Goal: Task Accomplishment & Management: Use online tool/utility

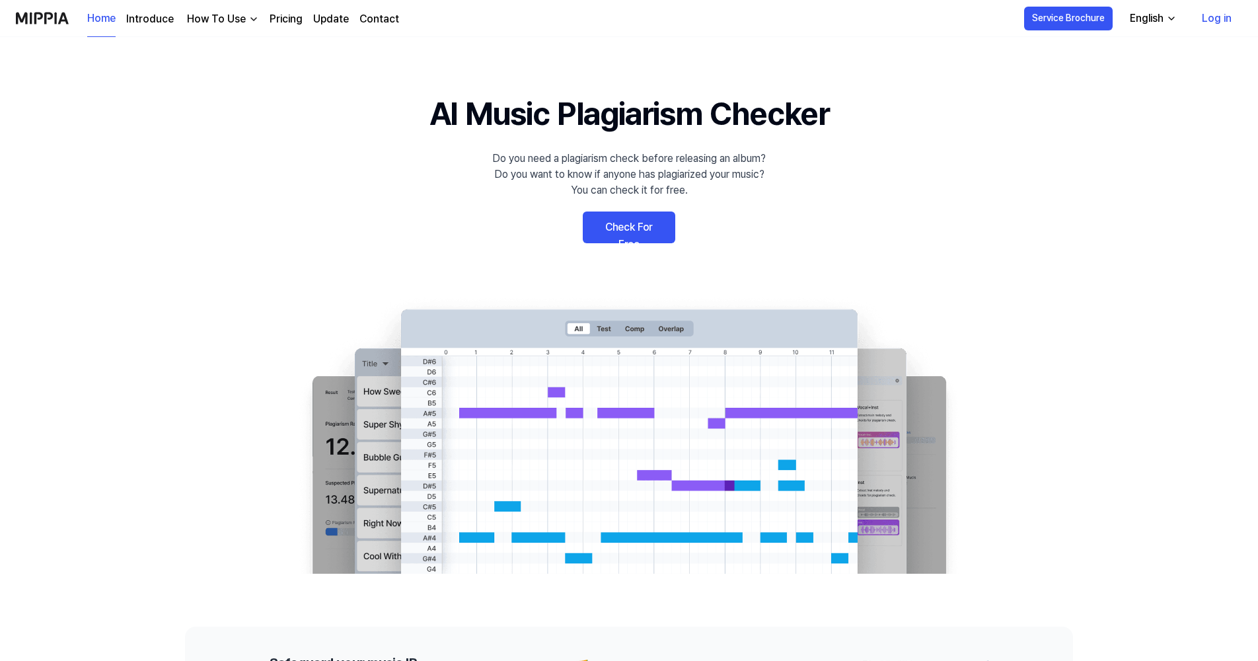
click at [646, 233] on link "Check For Free" at bounding box center [629, 227] width 92 height 32
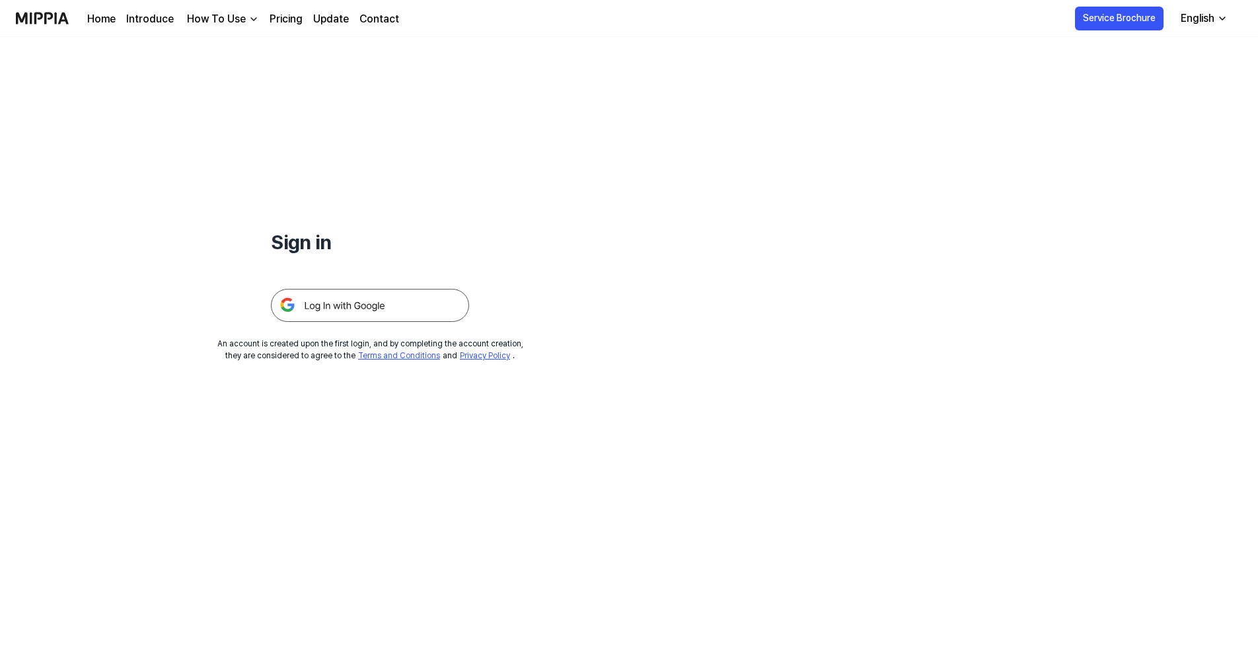
drag, startPoint x: 261, startPoint y: 207, endPoint x: 268, endPoint y: 201, distance: 9.8
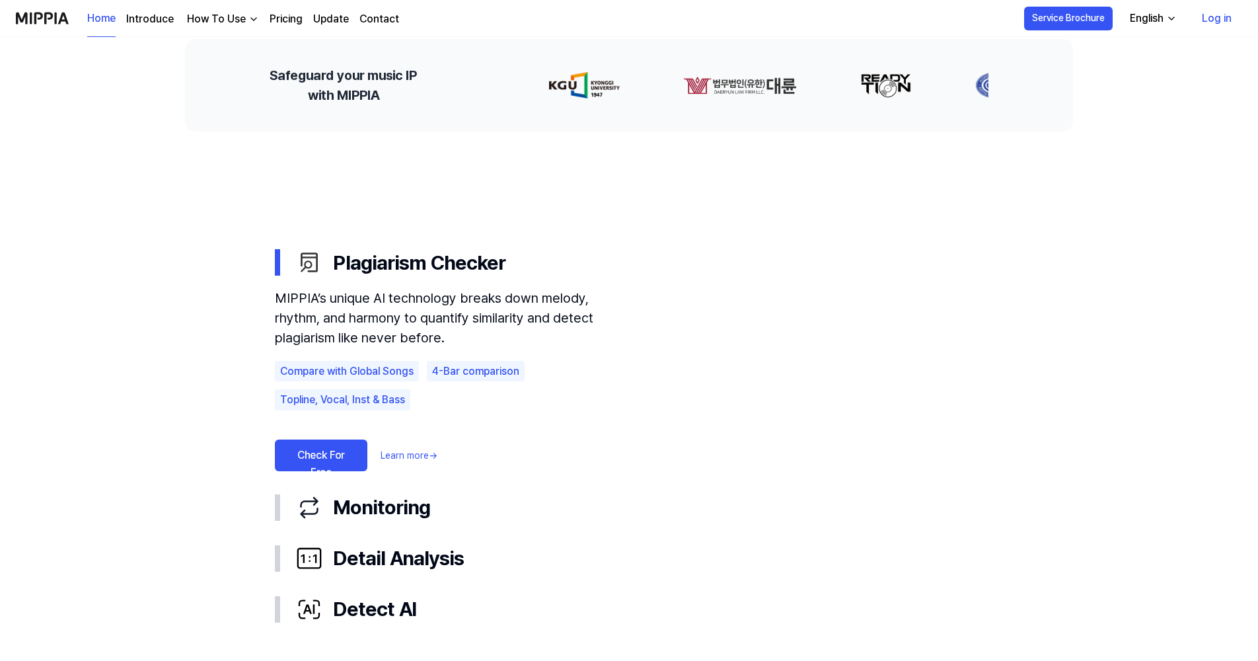
scroll to position [661, 0]
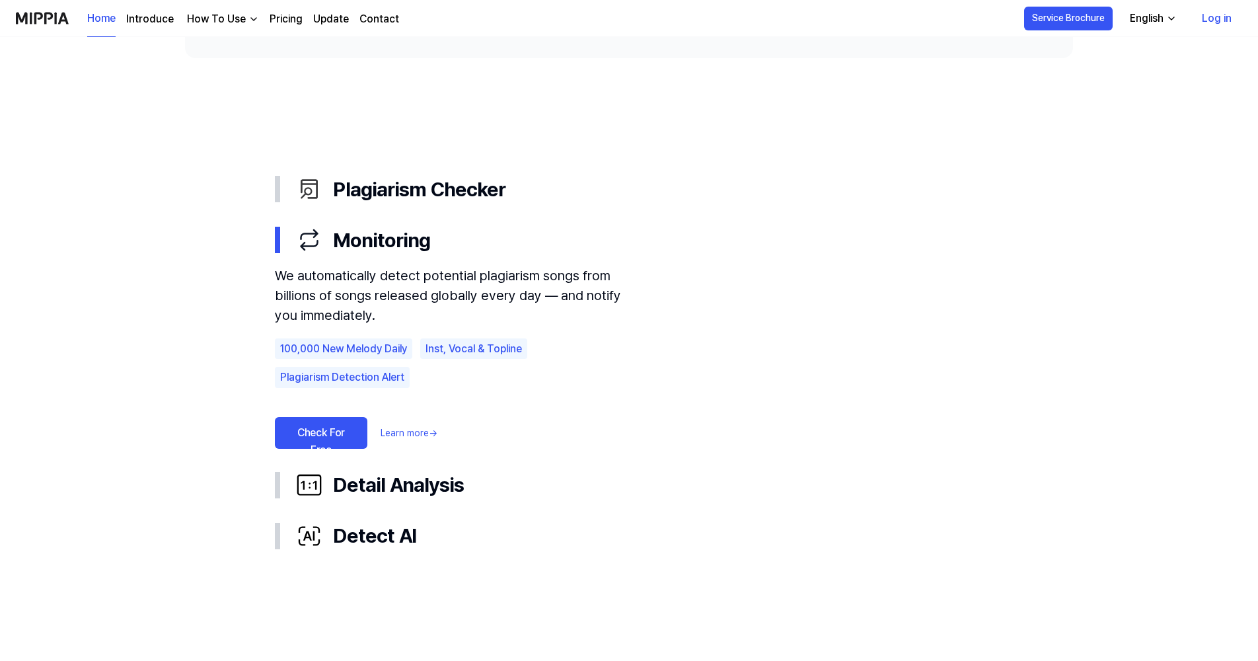
click at [349, 433] on link "Check For Free" at bounding box center [321, 433] width 92 height 32
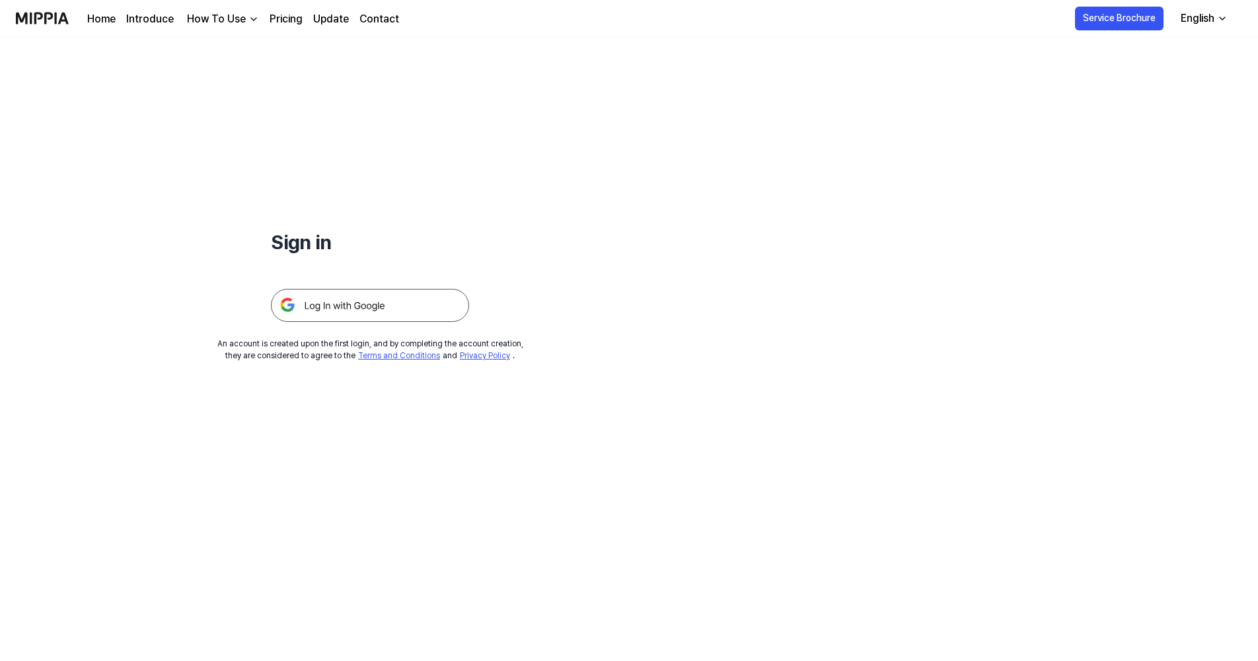
click at [385, 313] on img at bounding box center [370, 305] width 198 height 33
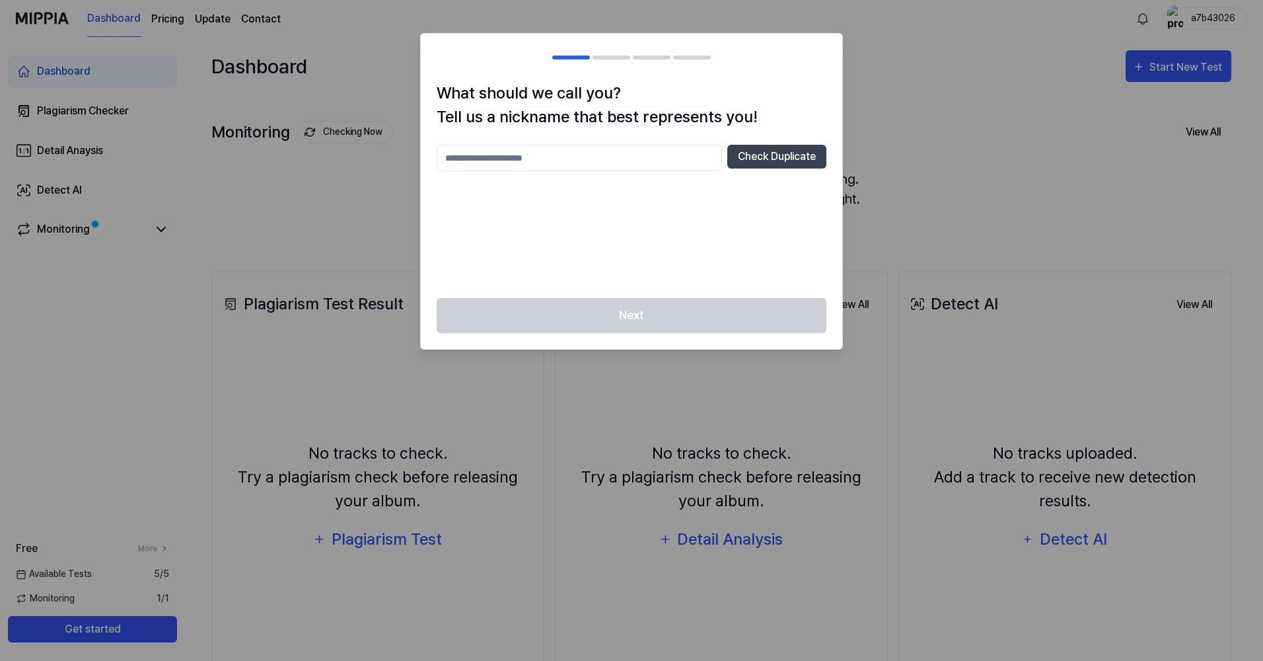
click at [568, 151] on input "text" at bounding box center [579, 158] width 285 height 26
type input "**********"
click at [753, 159] on button "Check Duplicate" at bounding box center [776, 157] width 99 height 24
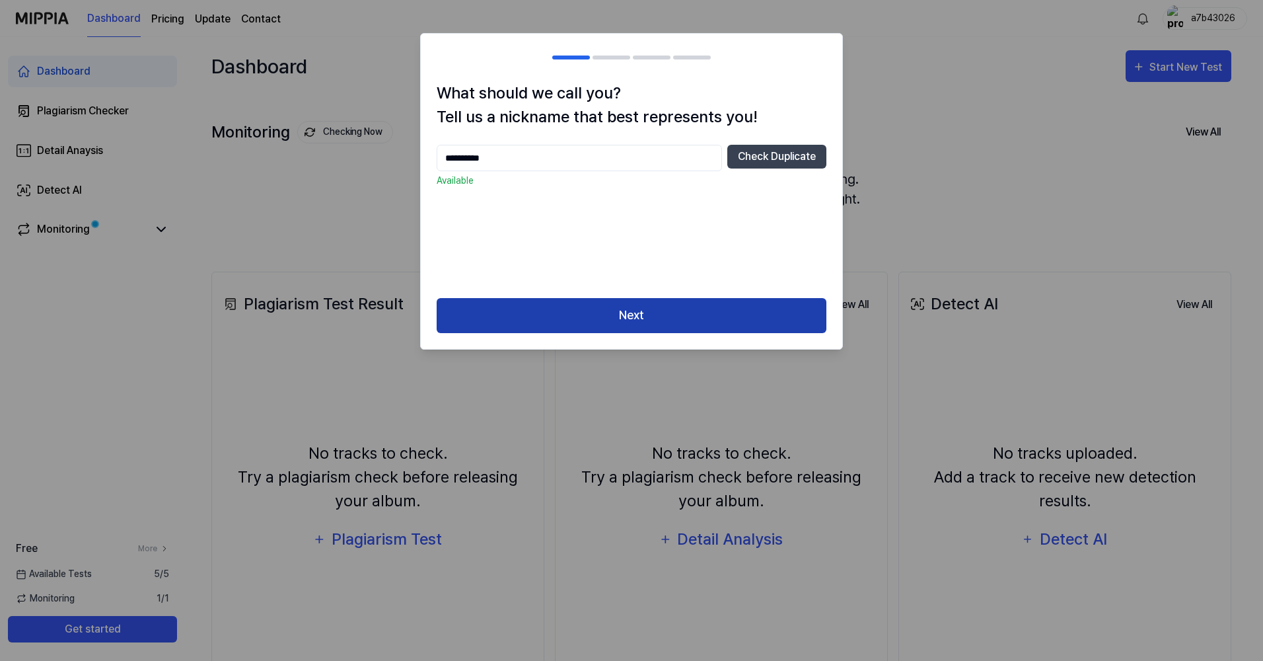
click at [579, 299] on button "Next" at bounding box center [632, 315] width 390 height 35
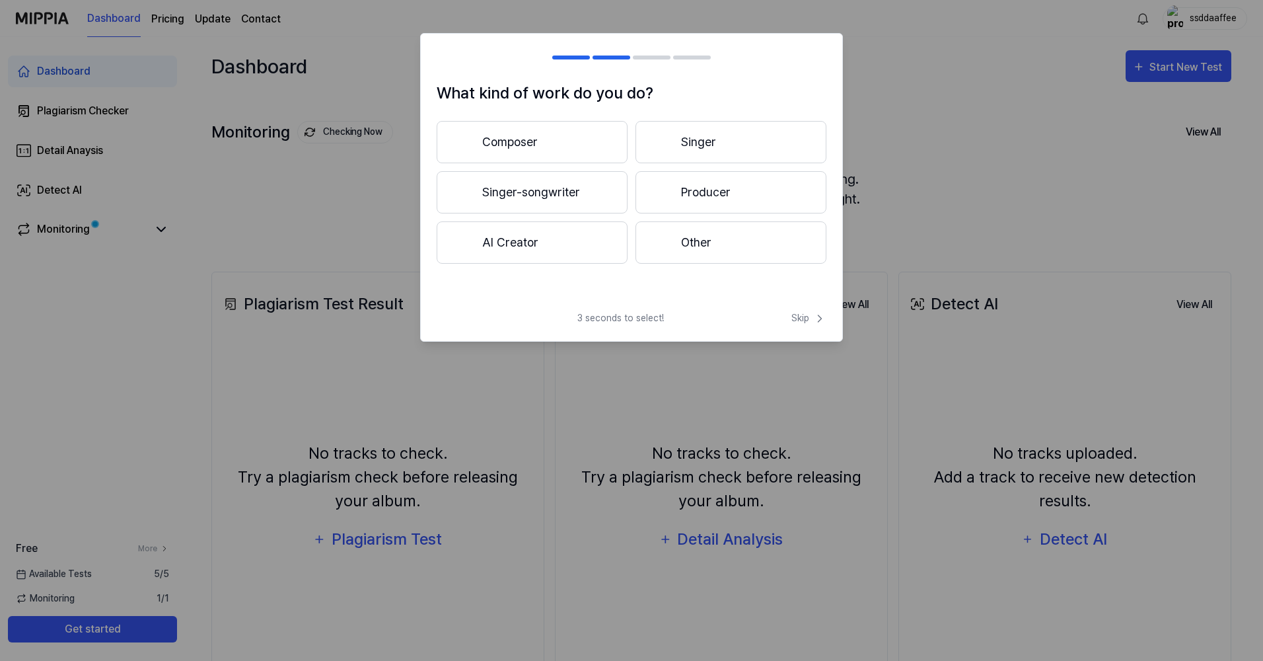
click at [534, 145] on button "Composer" at bounding box center [532, 142] width 191 height 42
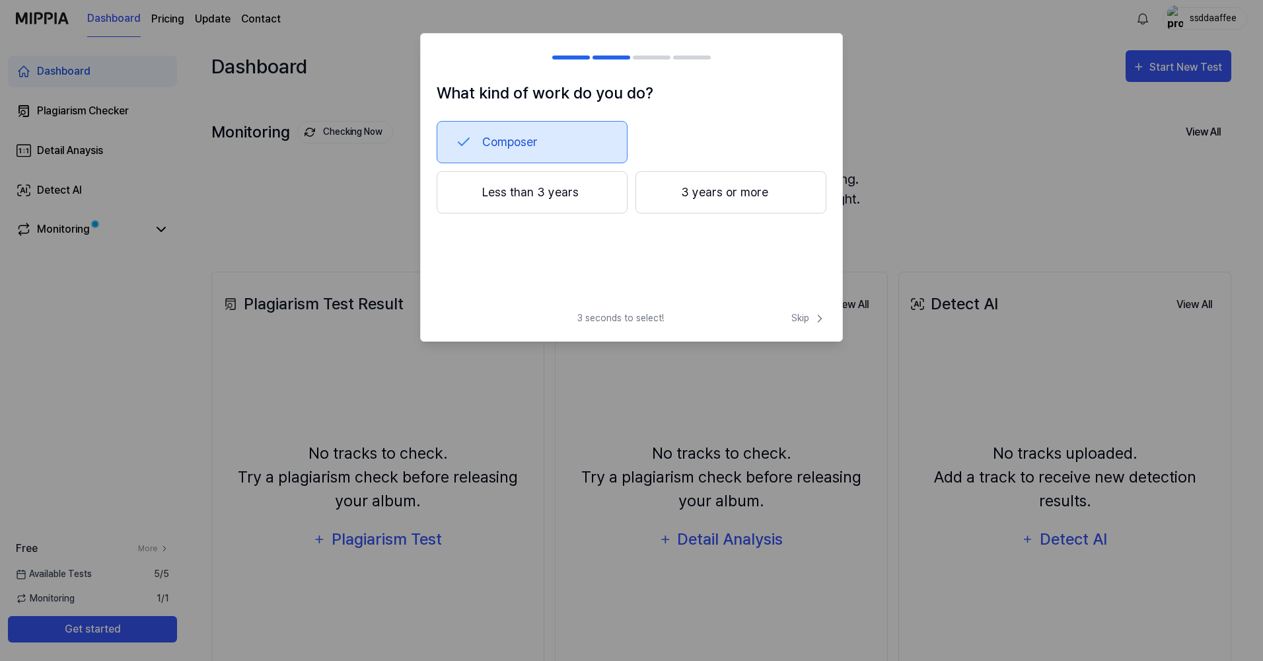
click at [537, 194] on button "Less than 3 years" at bounding box center [532, 192] width 191 height 42
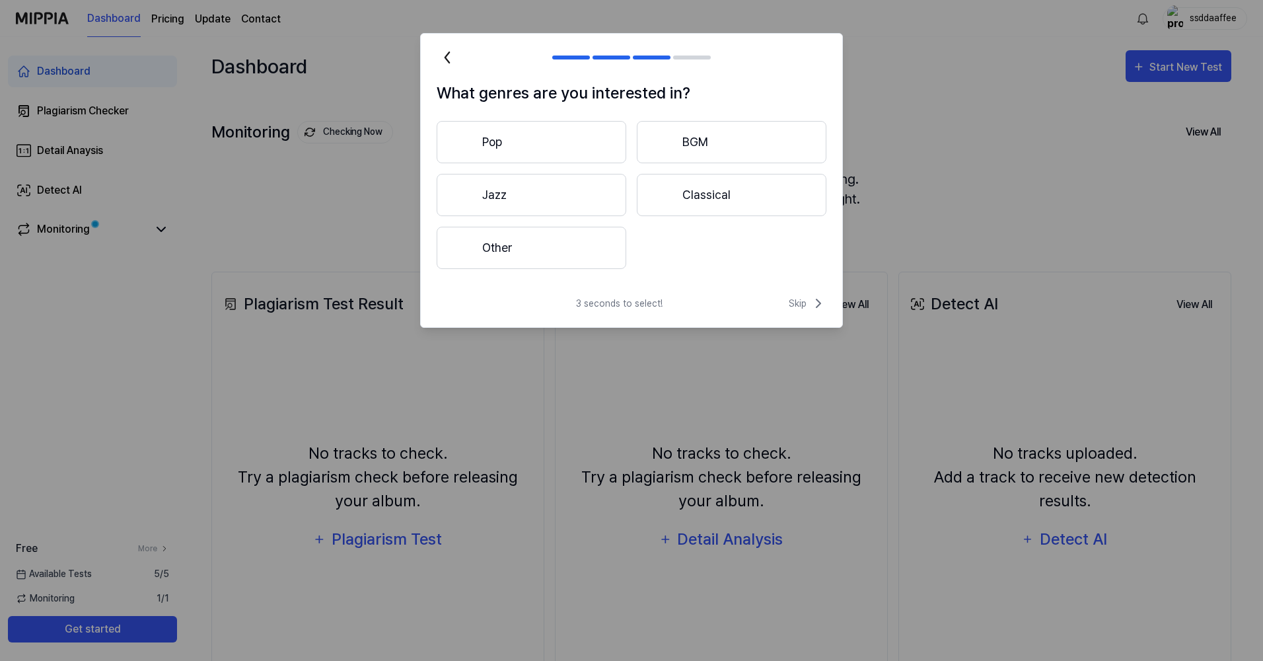
click at [514, 242] on button "Other" at bounding box center [532, 248] width 190 height 42
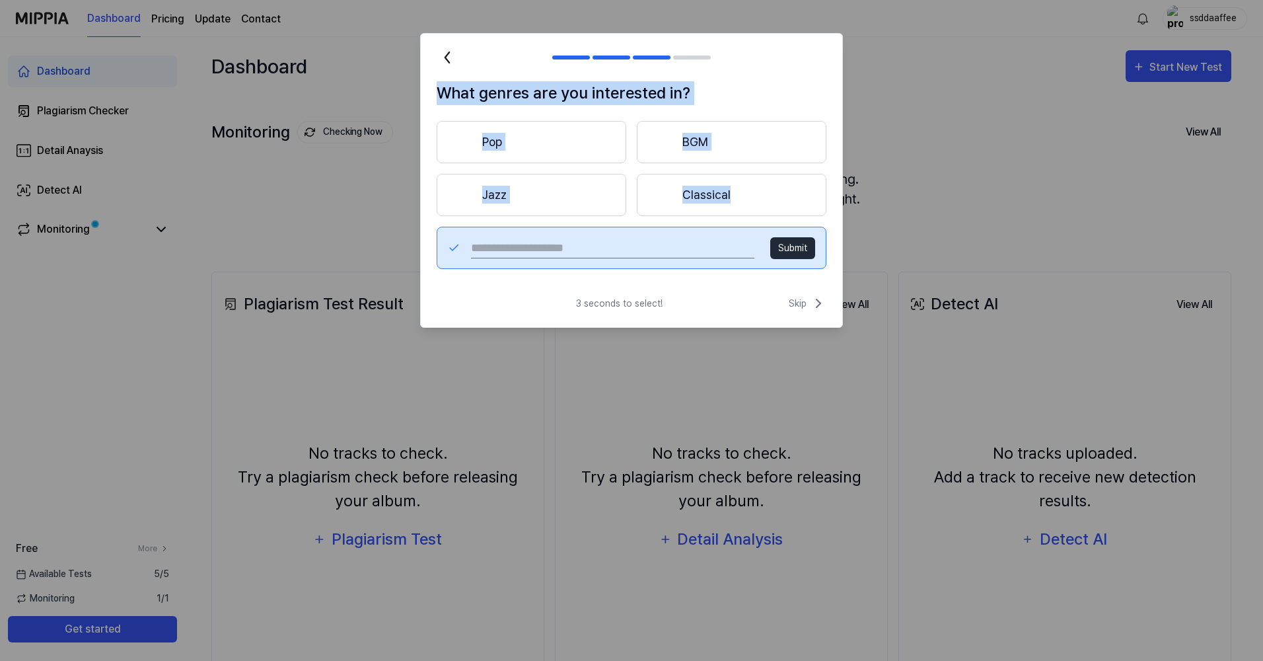
click at [641, 240] on input "text" at bounding box center [612, 247] width 283 height 21
click at [641, 243] on input "text" at bounding box center [612, 247] width 283 height 21
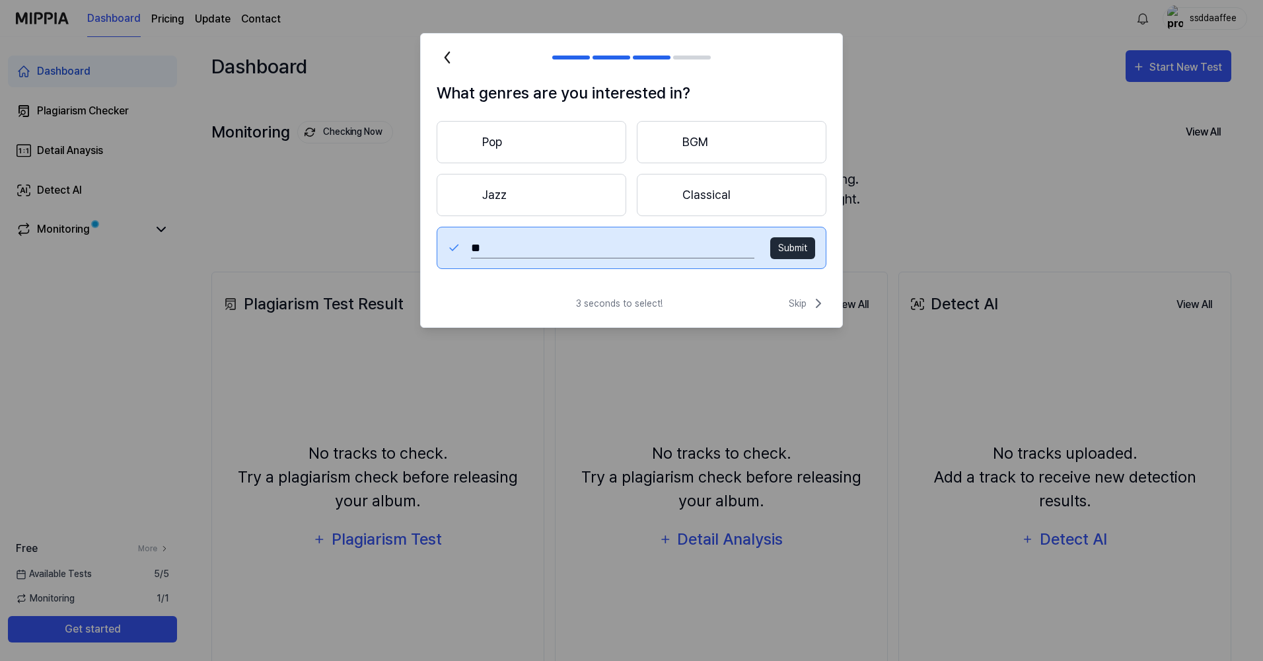
type input "*"
type input "**********"
click at [781, 259] on div "**********" at bounding box center [632, 248] width 390 height 42
click at [785, 254] on button "Submit" at bounding box center [792, 248] width 45 height 22
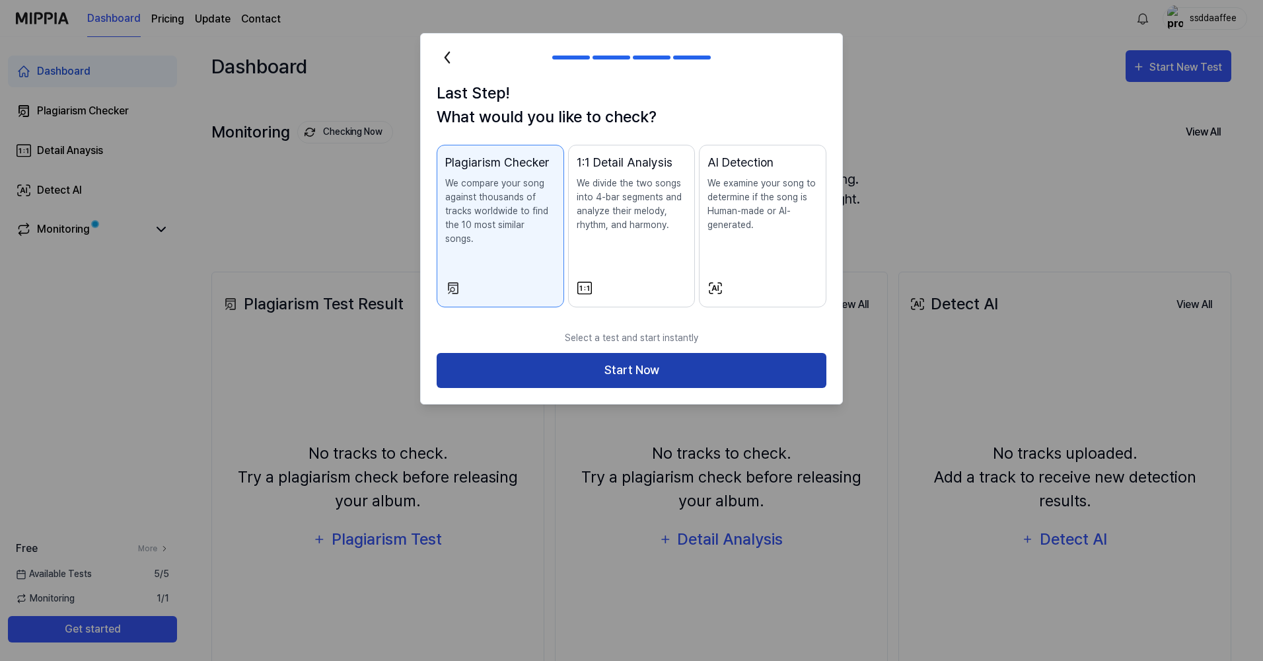
click at [727, 354] on button "Start Now" at bounding box center [632, 370] width 390 height 35
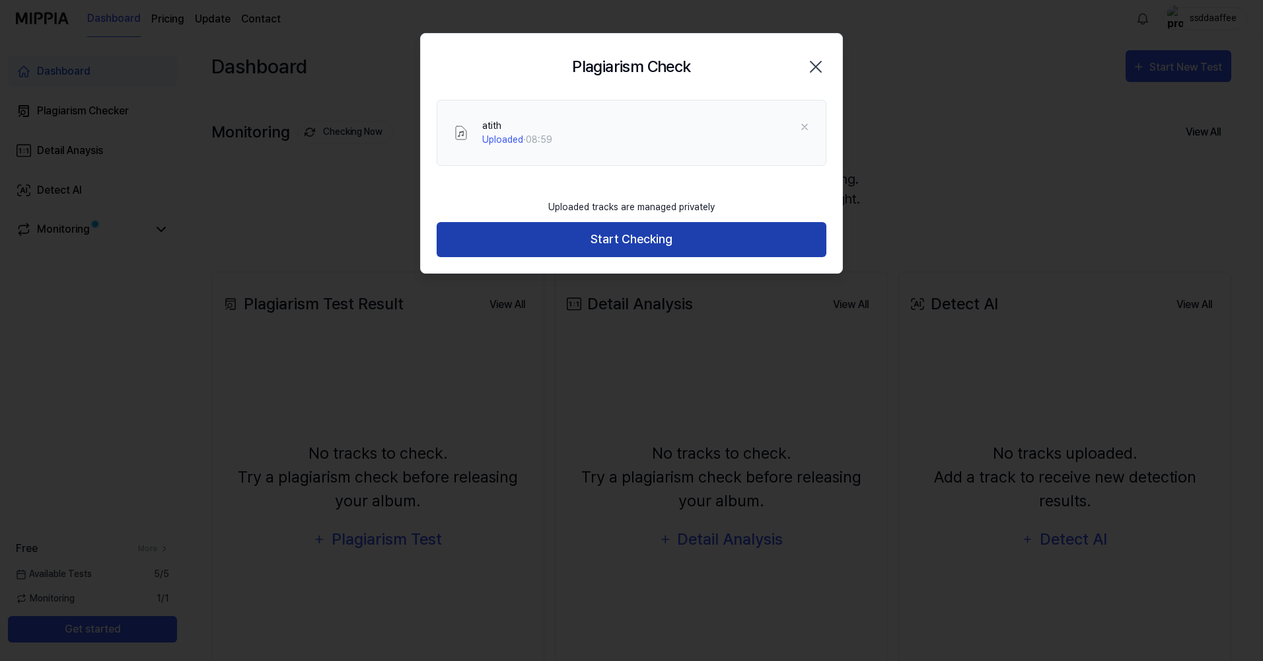
click at [707, 238] on button "Start Checking" at bounding box center [632, 239] width 390 height 35
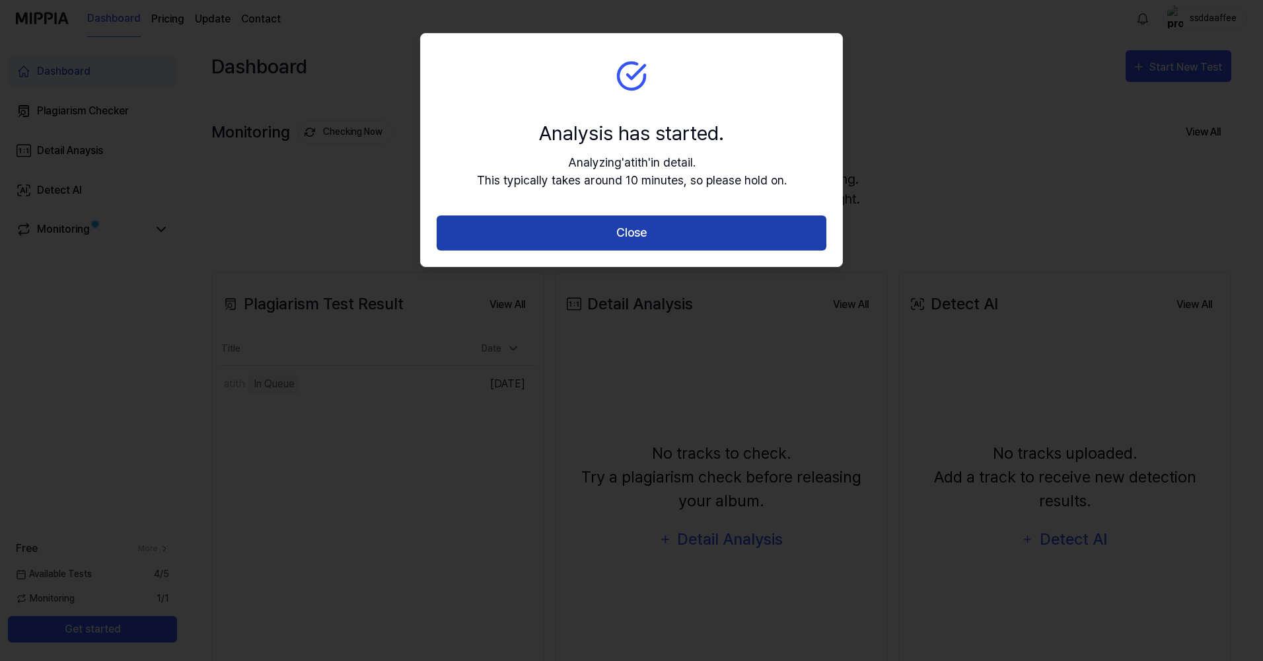
click at [587, 229] on button "Close" at bounding box center [632, 232] width 390 height 35
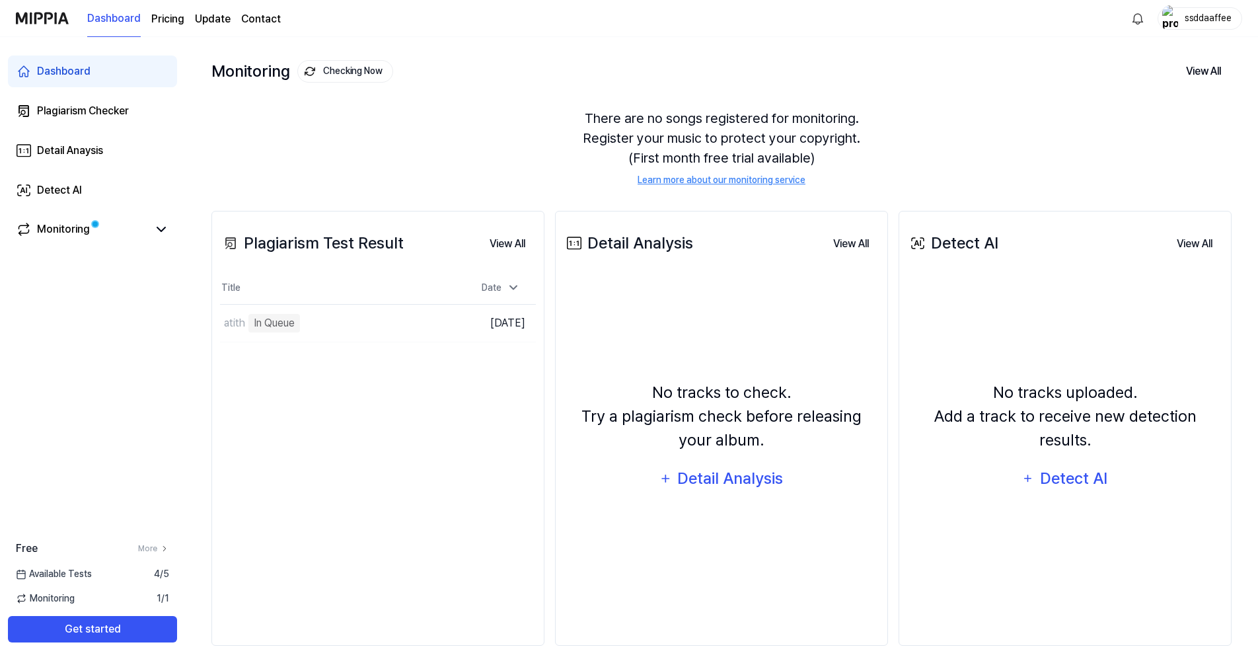
scroll to position [66, 0]
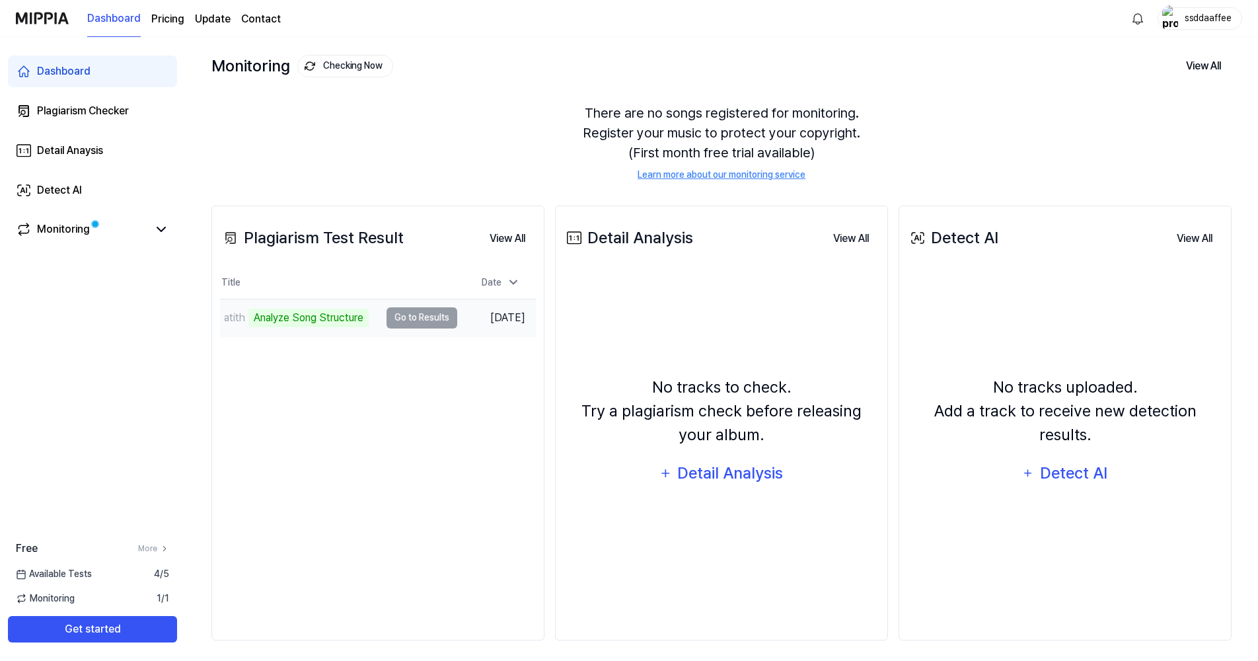
click at [423, 316] on td "atith Analyze Song Structure Go to Results" at bounding box center [338, 317] width 237 height 37
click at [94, 233] on link "Monitoring" at bounding box center [82, 229] width 132 height 16
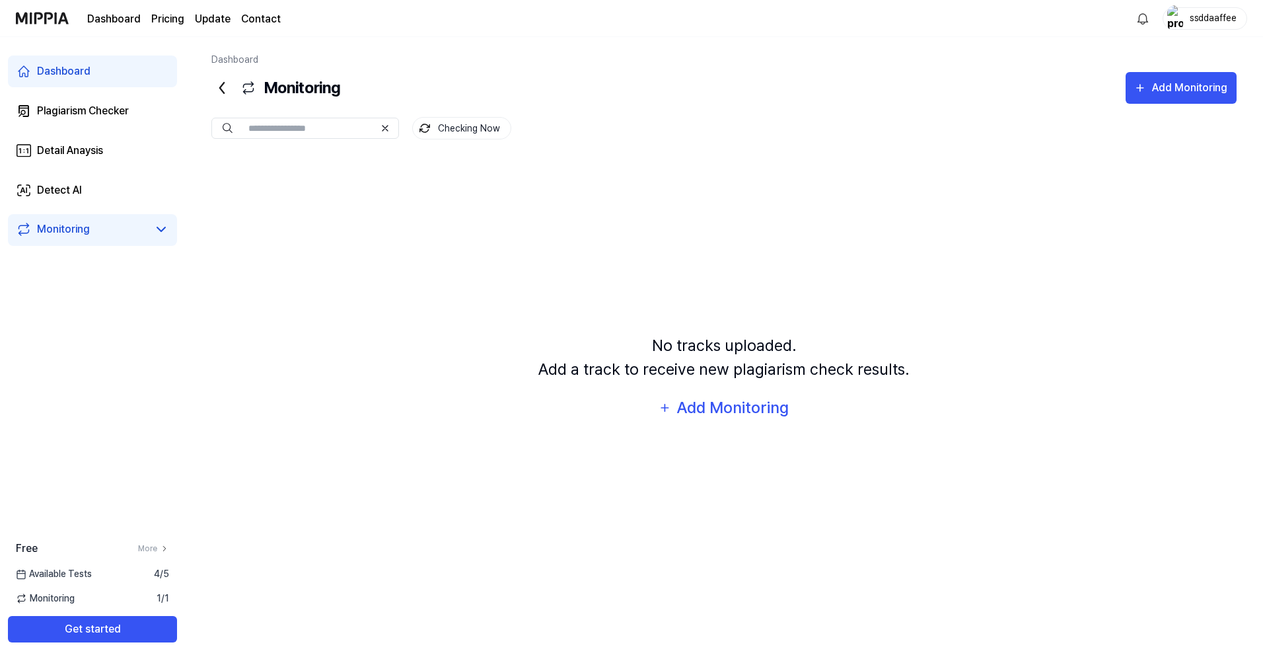
click at [127, 72] on link "Dashboard" at bounding box center [92, 71] width 169 height 32
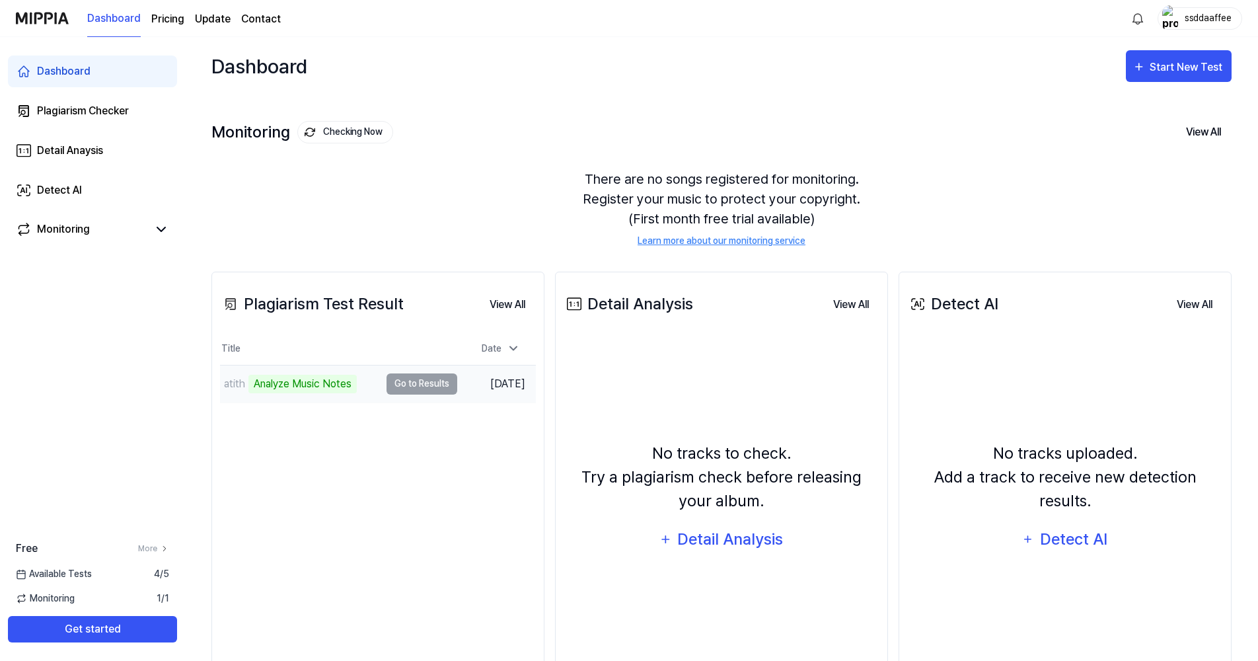
drag, startPoint x: 399, startPoint y: 381, endPoint x: 385, endPoint y: 381, distance: 13.9
click at [400, 381] on td "atith Analyze Music Notes Go to Results" at bounding box center [338, 383] width 237 height 37
click at [405, 382] on td "atith 48% Go to Results" at bounding box center [338, 383] width 237 height 37
click at [417, 375] on button "Go to Results" at bounding box center [421, 383] width 71 height 21
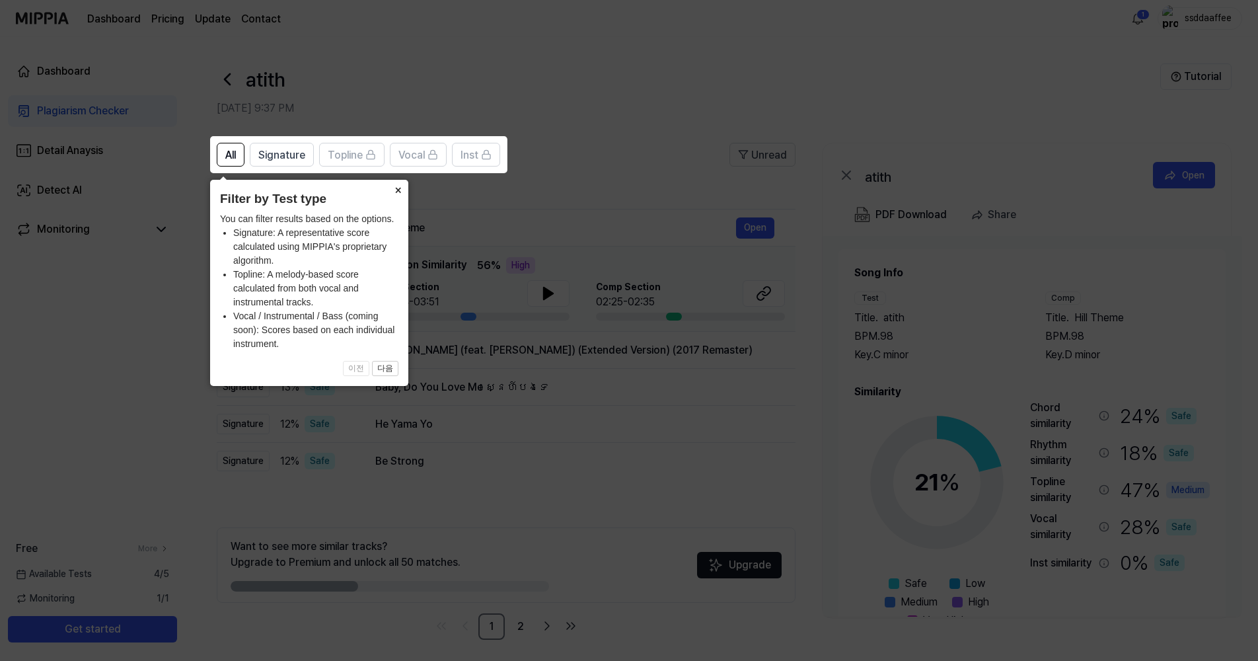
click at [391, 194] on button "×" at bounding box center [397, 189] width 21 height 18
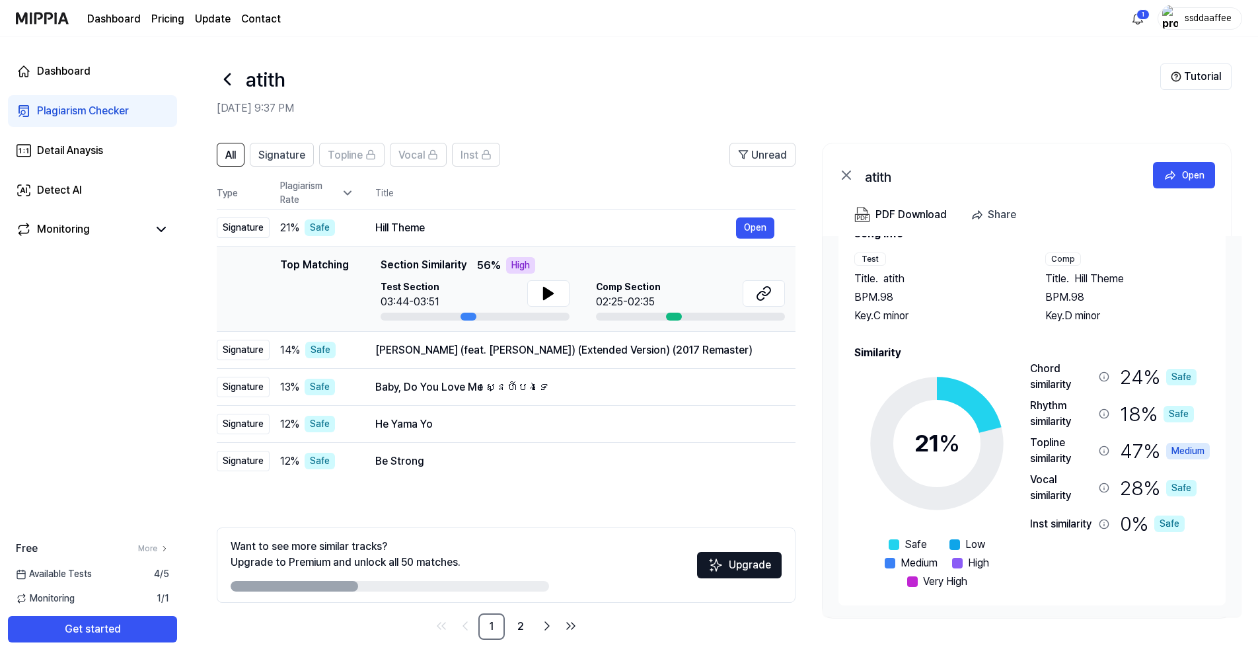
scroll to position [41, 0]
click at [546, 296] on icon at bounding box center [548, 293] width 9 height 12
click at [544, 291] on icon at bounding box center [545, 293] width 3 height 11
click at [756, 230] on button "Open" at bounding box center [755, 227] width 38 height 21
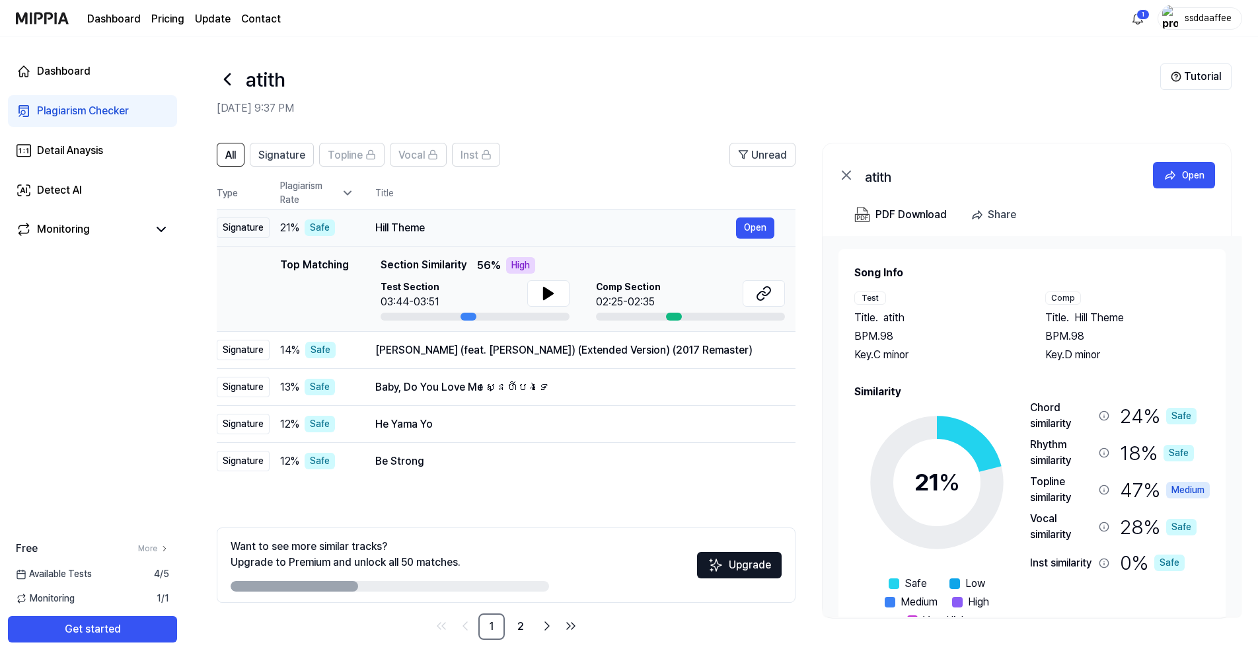
click at [388, 233] on div "Hill Theme" at bounding box center [555, 228] width 361 height 16
click at [759, 301] on button at bounding box center [764, 293] width 42 height 26
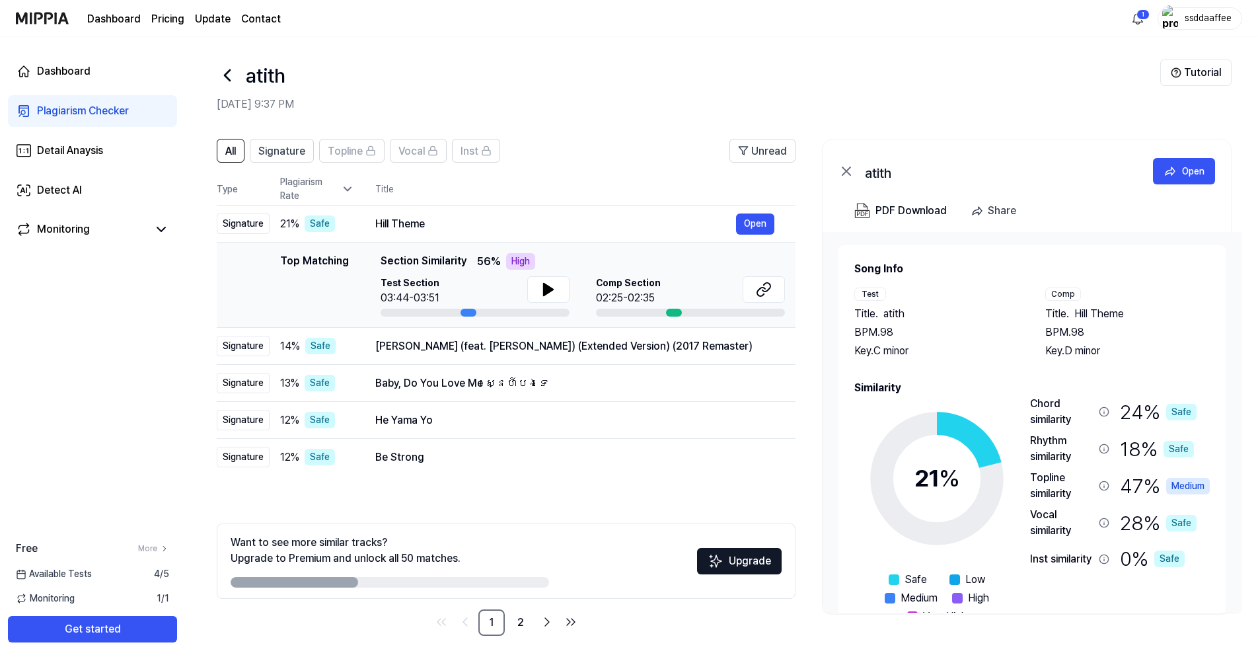
scroll to position [5, 0]
click at [526, 620] on link "2" at bounding box center [520, 621] width 26 height 26
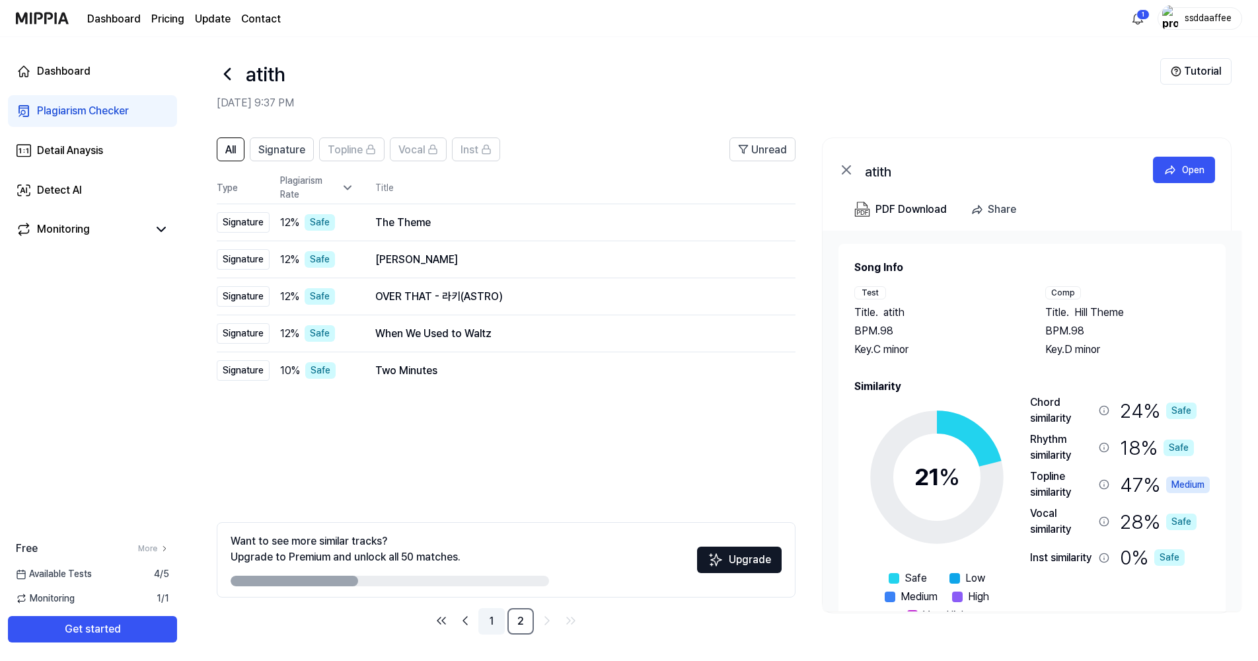
click at [501, 619] on link "1" at bounding box center [491, 621] width 26 height 26
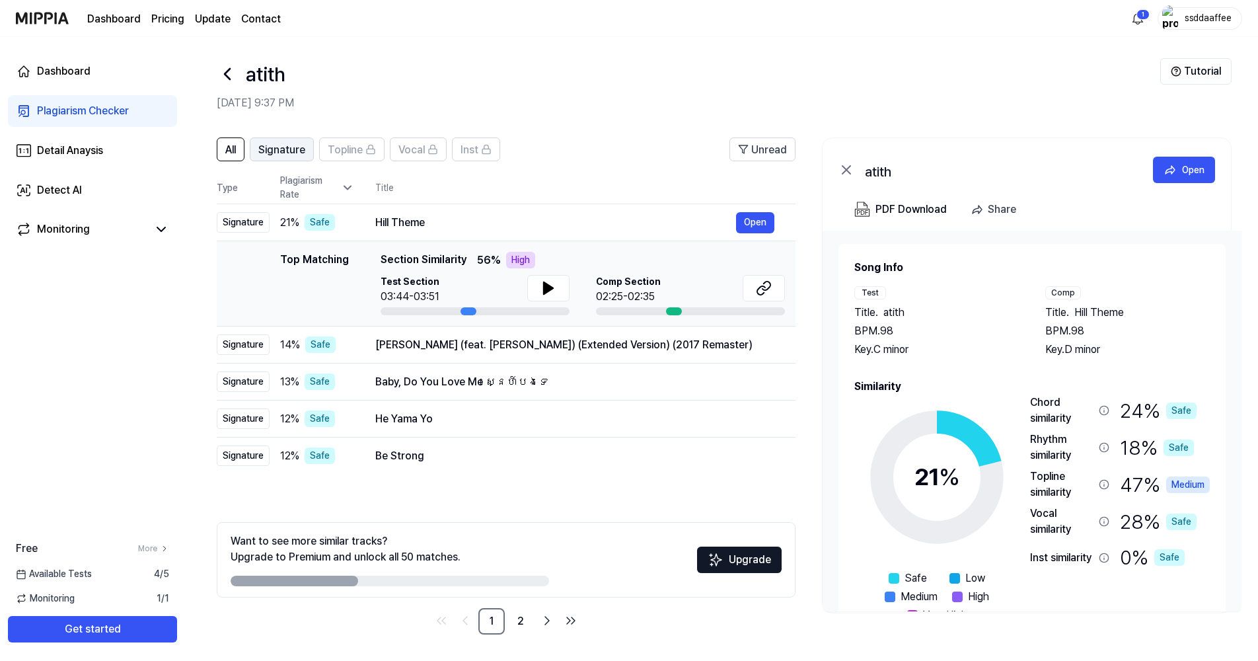
click at [271, 149] on span "Signature" at bounding box center [281, 150] width 47 height 16
click at [1110, 480] on div "Topline similarity 47 % Medium" at bounding box center [1120, 484] width 180 height 32
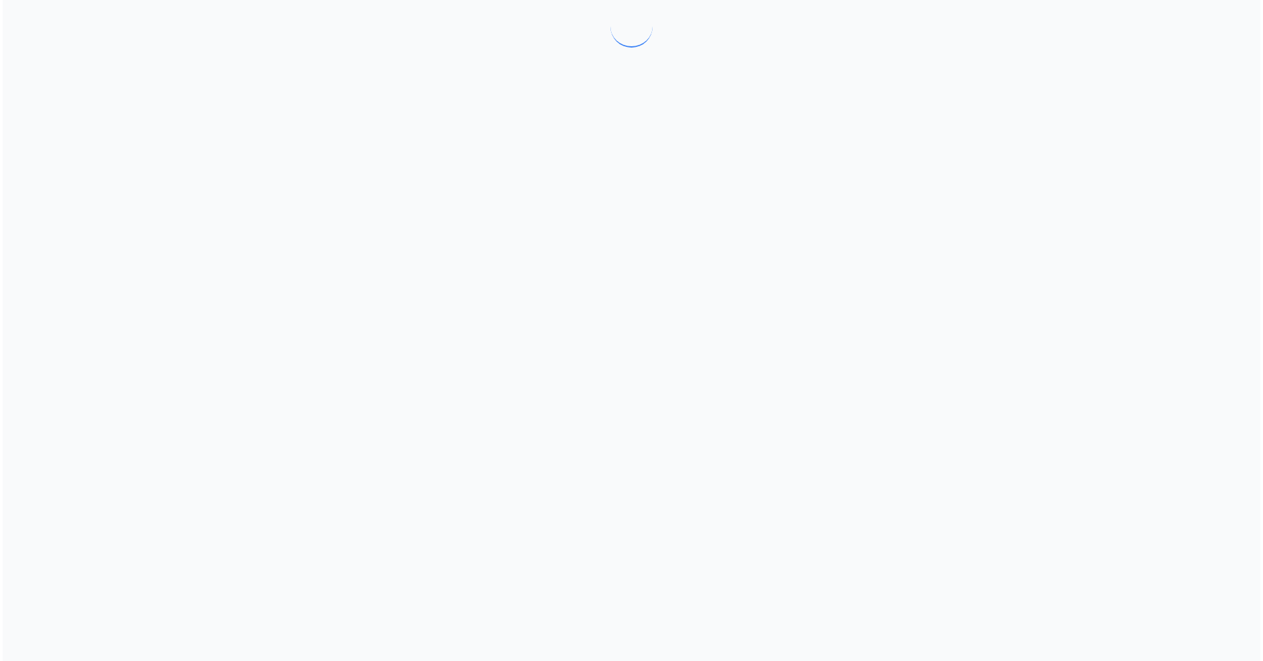
scroll to position [0, 0]
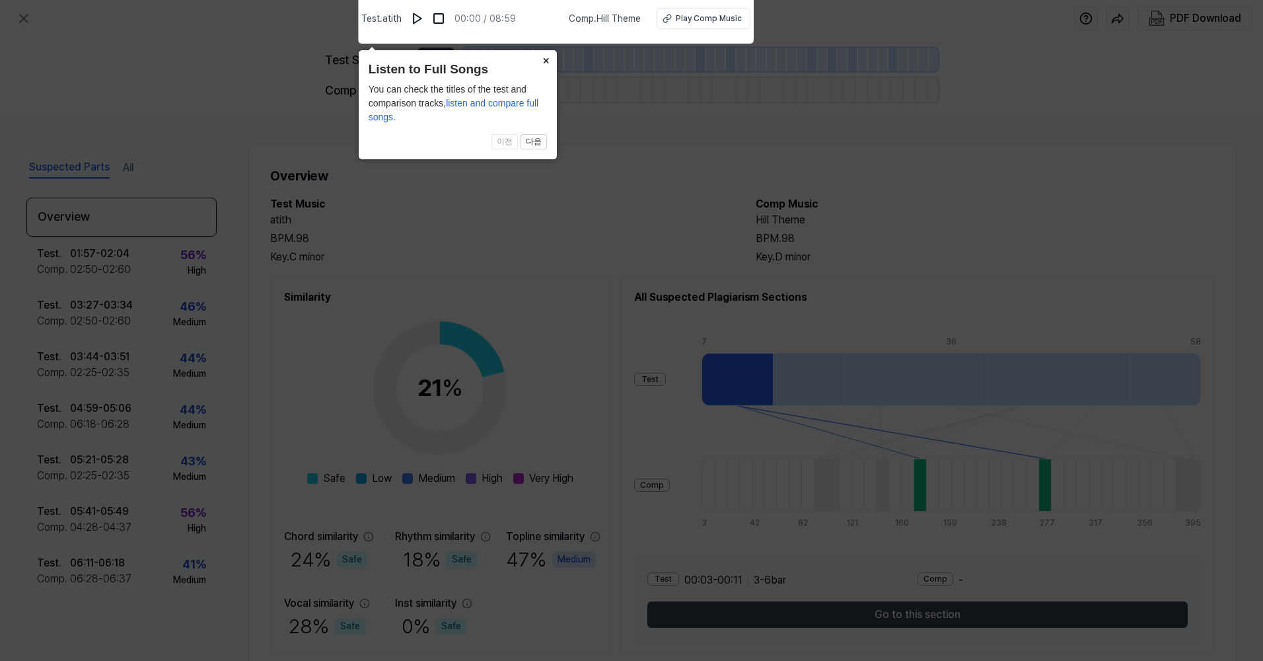
click at [544, 59] on button "×" at bounding box center [546, 59] width 21 height 18
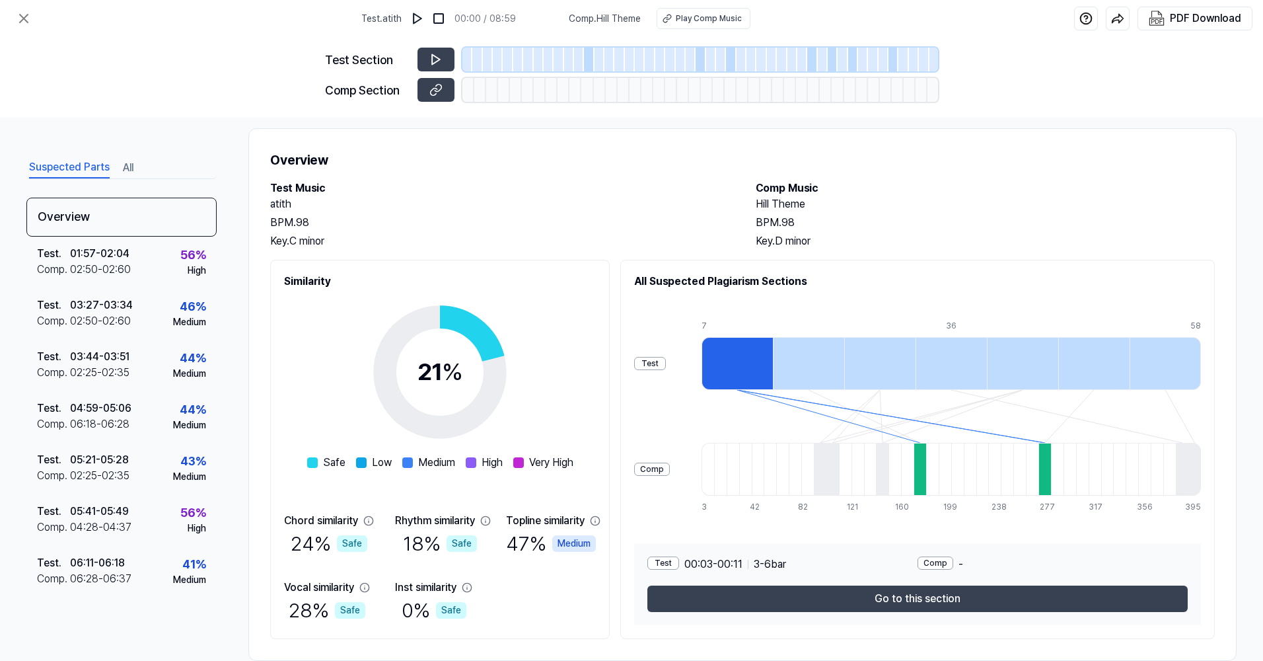
scroll to position [42, 0]
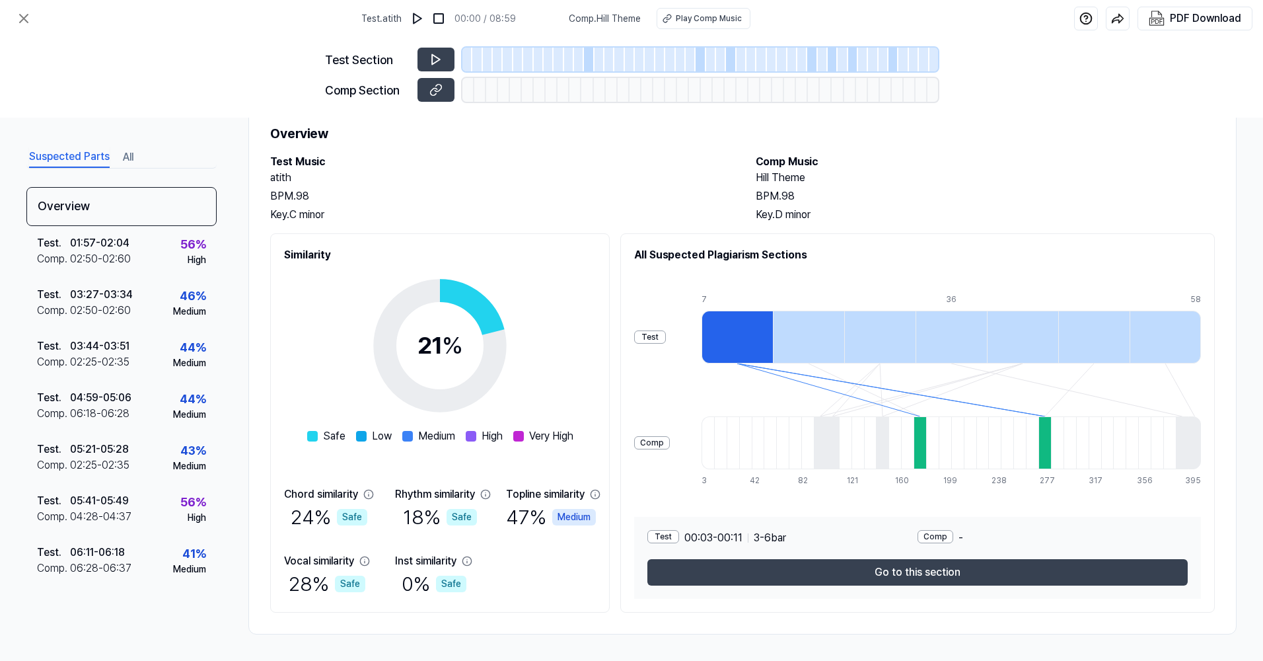
click at [596, 517] on div "Medium" at bounding box center [574, 517] width 44 height 17
click at [600, 495] on icon at bounding box center [595, 494] width 11 height 11
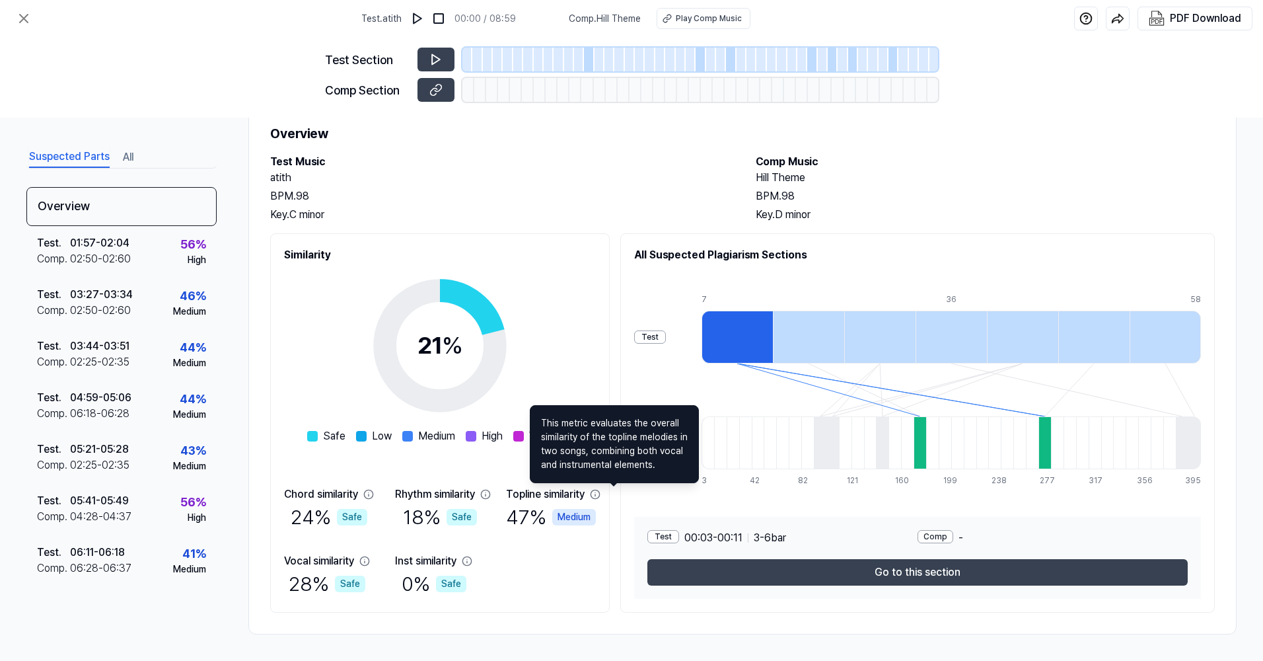
click at [596, 505] on div "47 % Medium" at bounding box center [551, 517] width 90 height 30
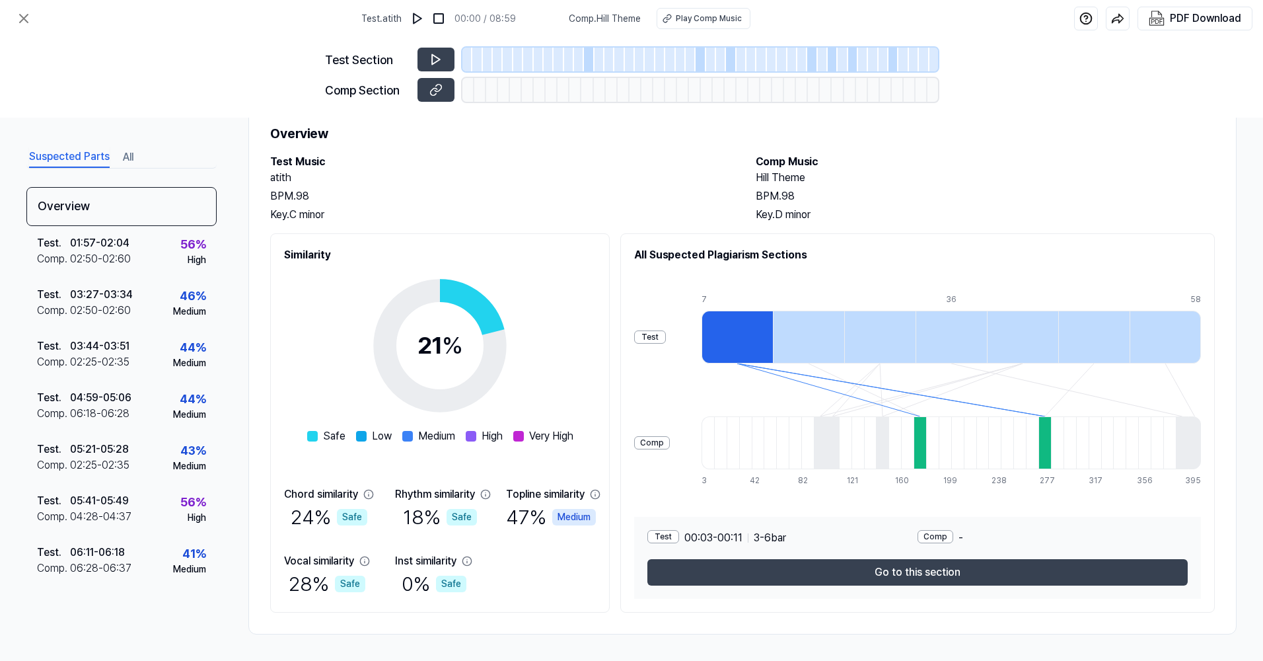
click at [593, 520] on div "Medium" at bounding box center [574, 517] width 44 height 17
click at [593, 518] on div "Medium" at bounding box center [574, 517] width 44 height 17
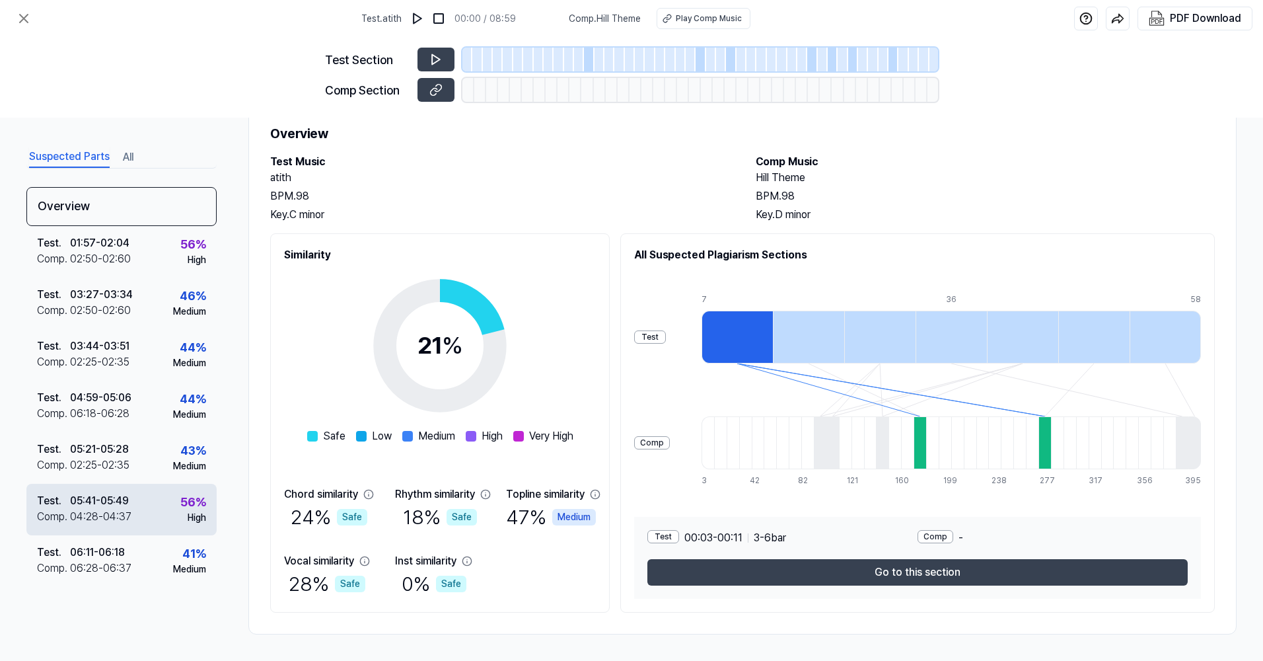
click at [112, 524] on div "04:28 - 04:37" at bounding box center [100, 517] width 61 height 16
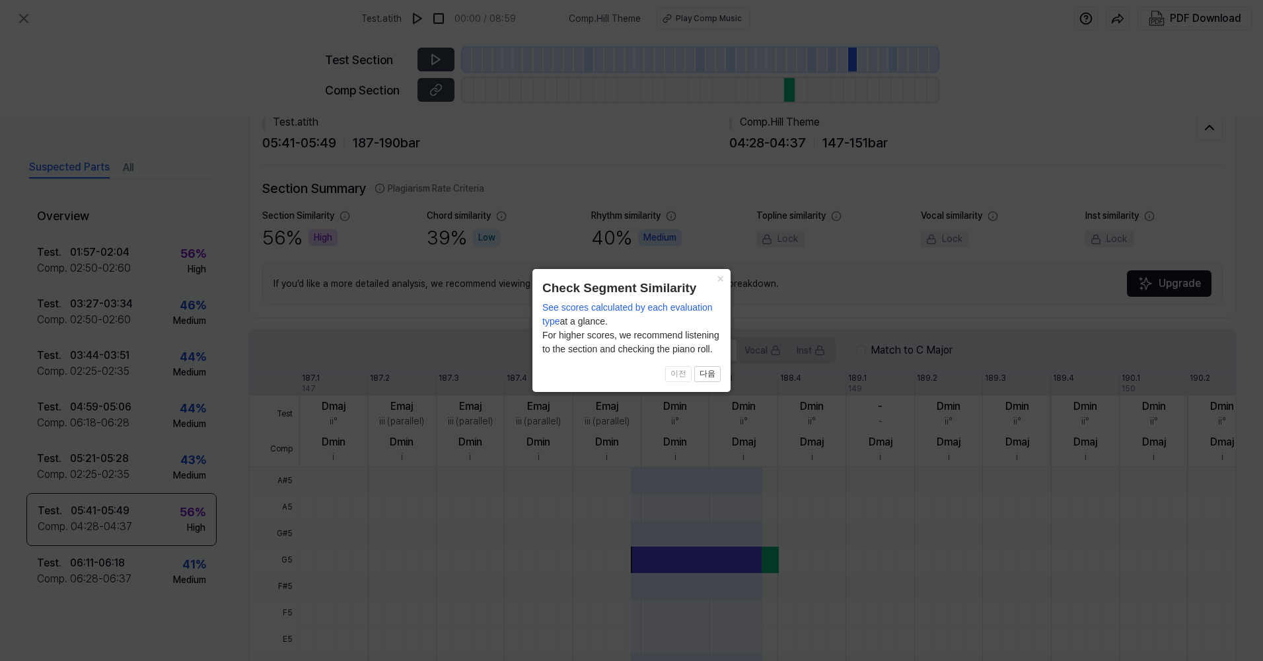
scroll to position [19, 0]
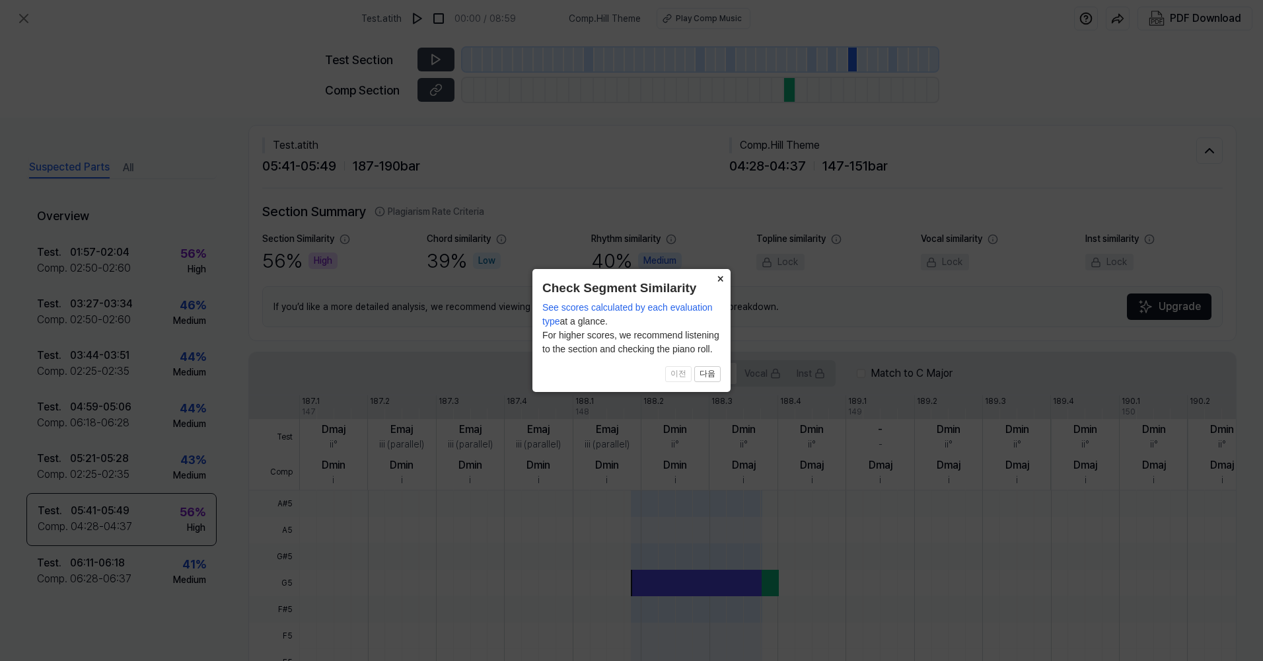
click at [722, 281] on button "×" at bounding box center [719, 278] width 21 height 18
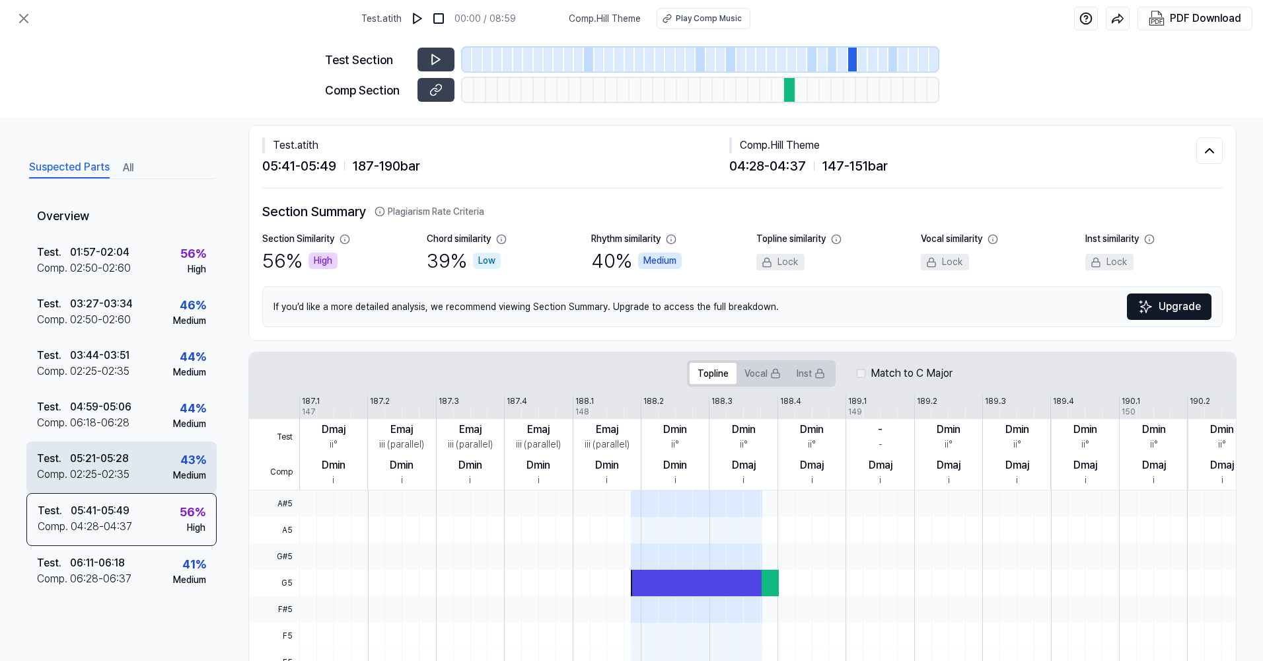
scroll to position [7, 0]
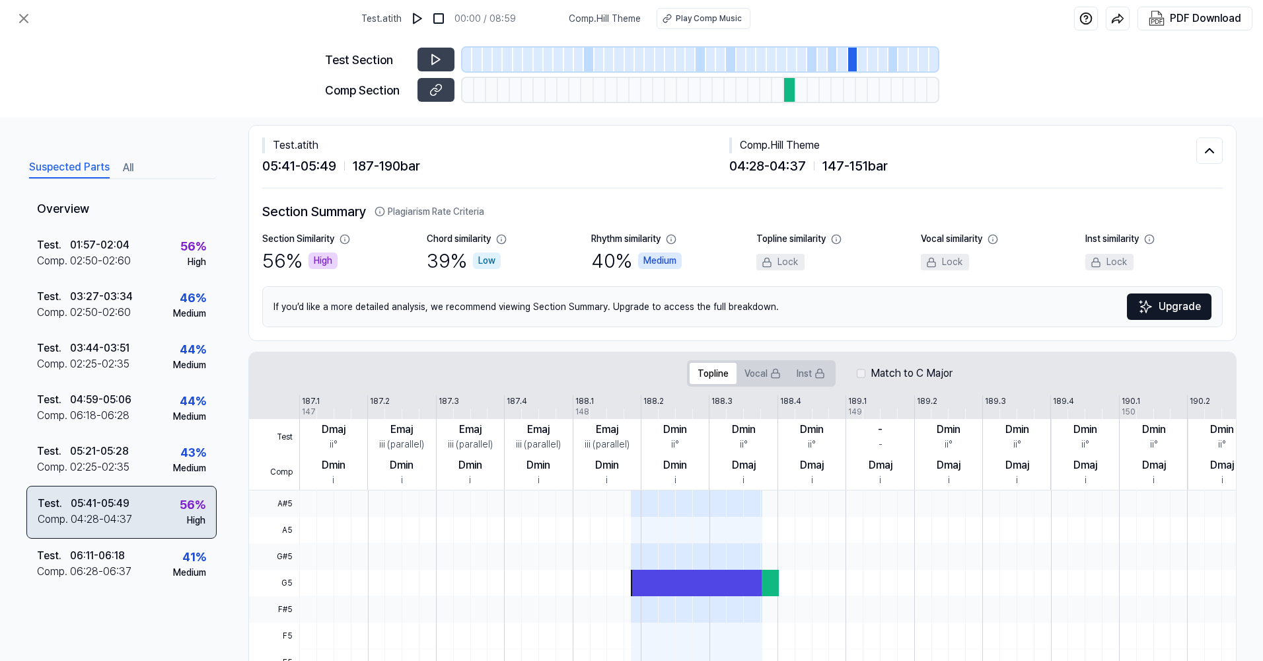
click at [129, 509] on div "05:41 - 05:49" at bounding box center [100, 503] width 59 height 16
click at [439, 48] on button at bounding box center [435, 60] width 37 height 24
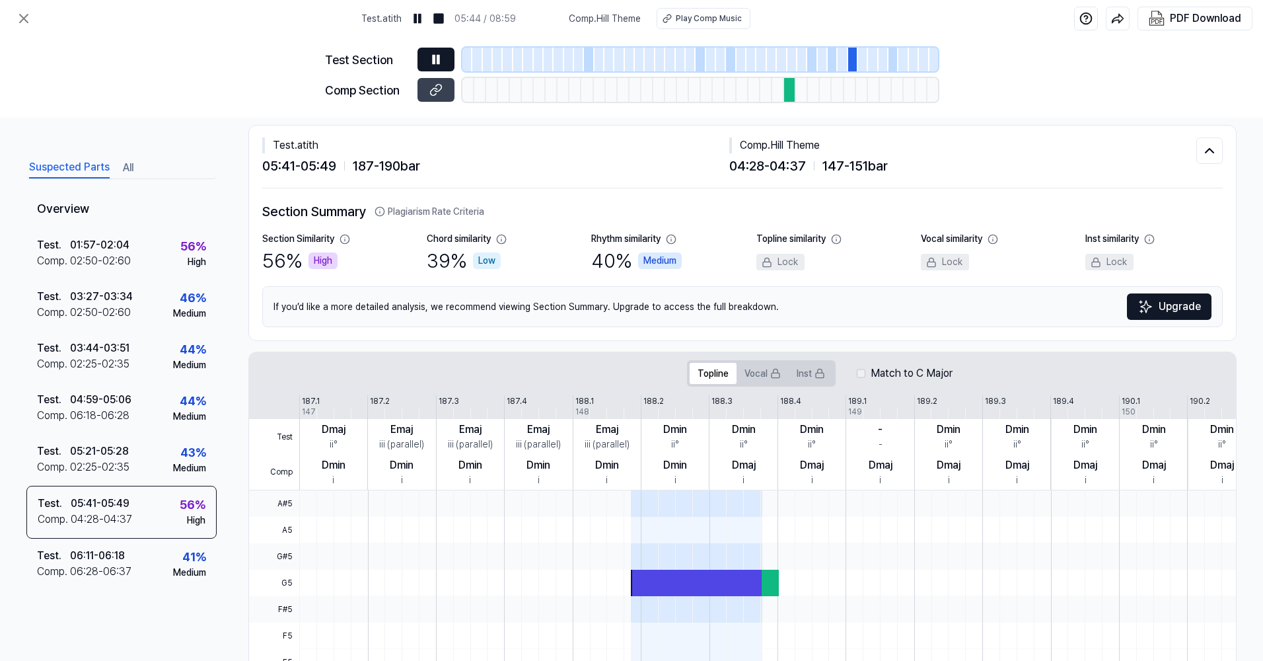
click at [433, 50] on button at bounding box center [435, 60] width 37 height 24
click at [429, 96] on icon at bounding box center [435, 89] width 13 height 13
click at [435, 73] on div "Test Section Comp Section" at bounding box center [631, 77] width 613 height 81
click at [435, 64] on icon at bounding box center [435, 59] width 13 height 13
click at [147, 510] on div "Test . 05:41 - 05:49 Comp . 04:28 - 04:37 56 % High" at bounding box center [121, 512] width 190 height 53
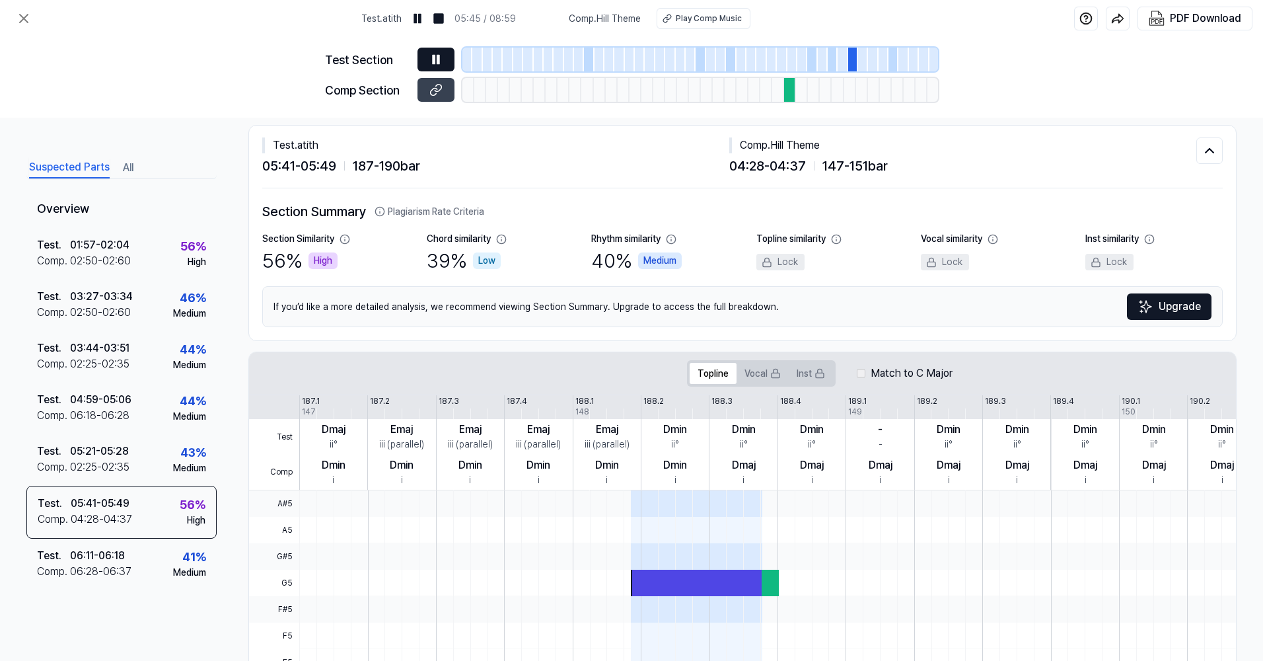
click at [344, 234] on icon at bounding box center [345, 239] width 11 height 11
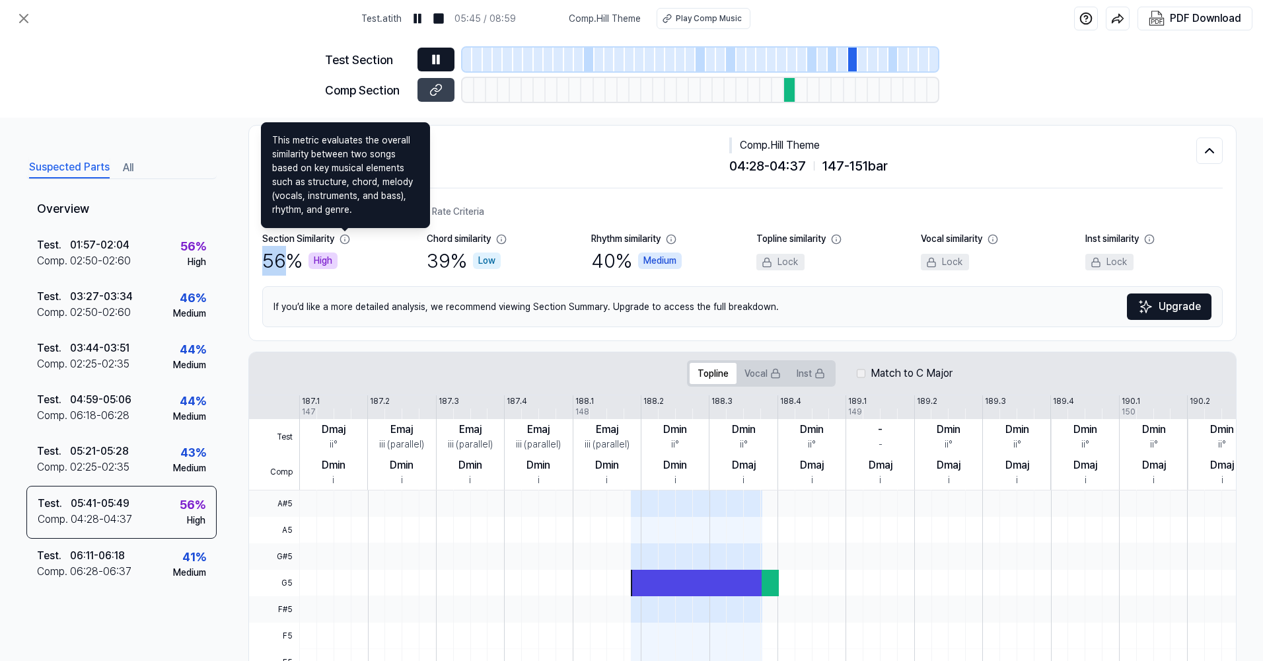
click at [344, 234] on icon at bounding box center [345, 239] width 11 height 11
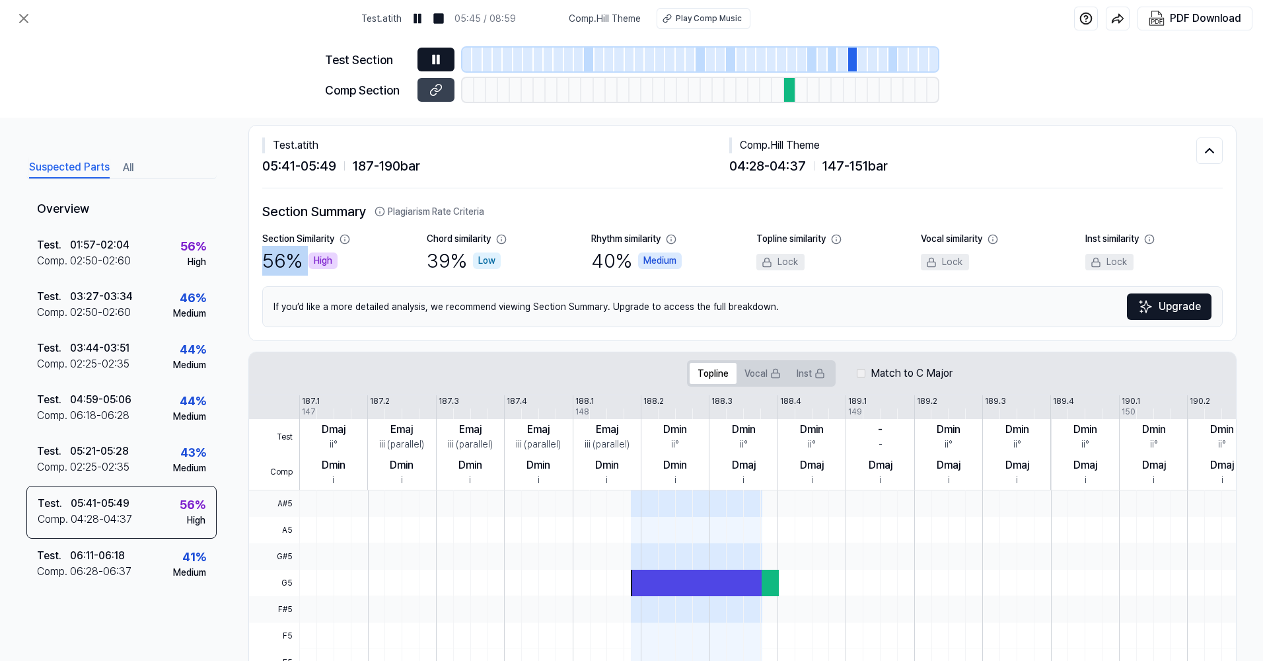
click at [344, 234] on icon at bounding box center [345, 239] width 11 height 11
click at [343, 236] on icon at bounding box center [344, 239] width 9 height 9
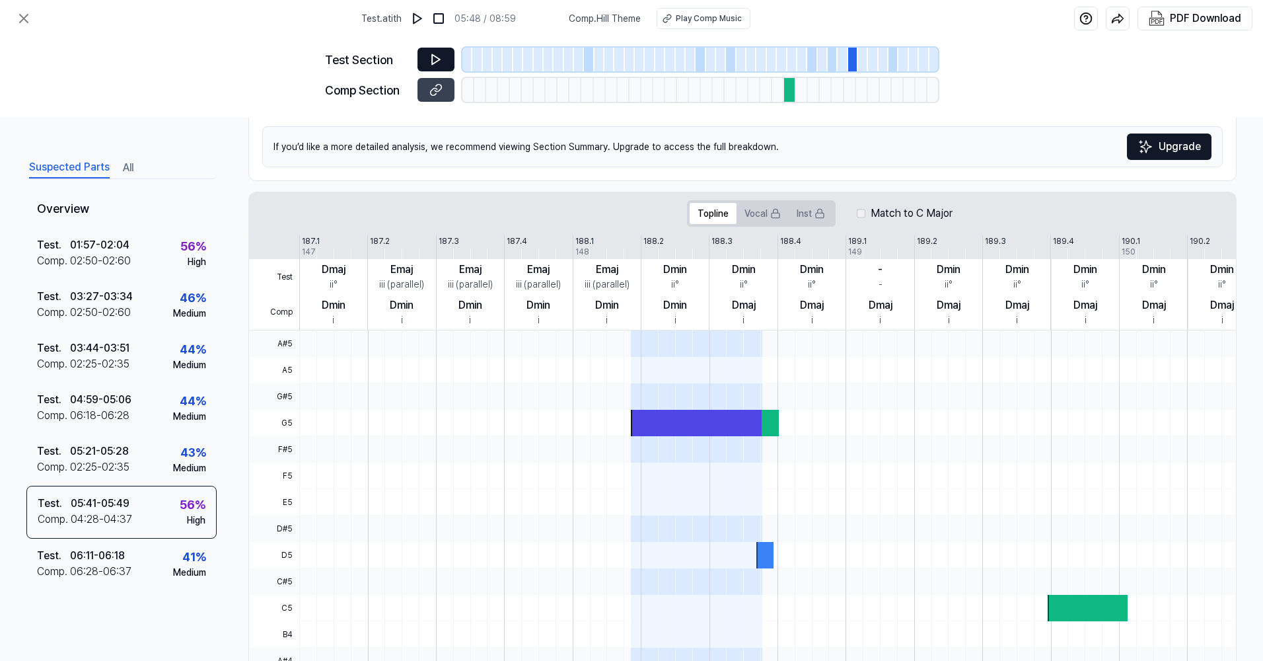
scroll to position [0, 0]
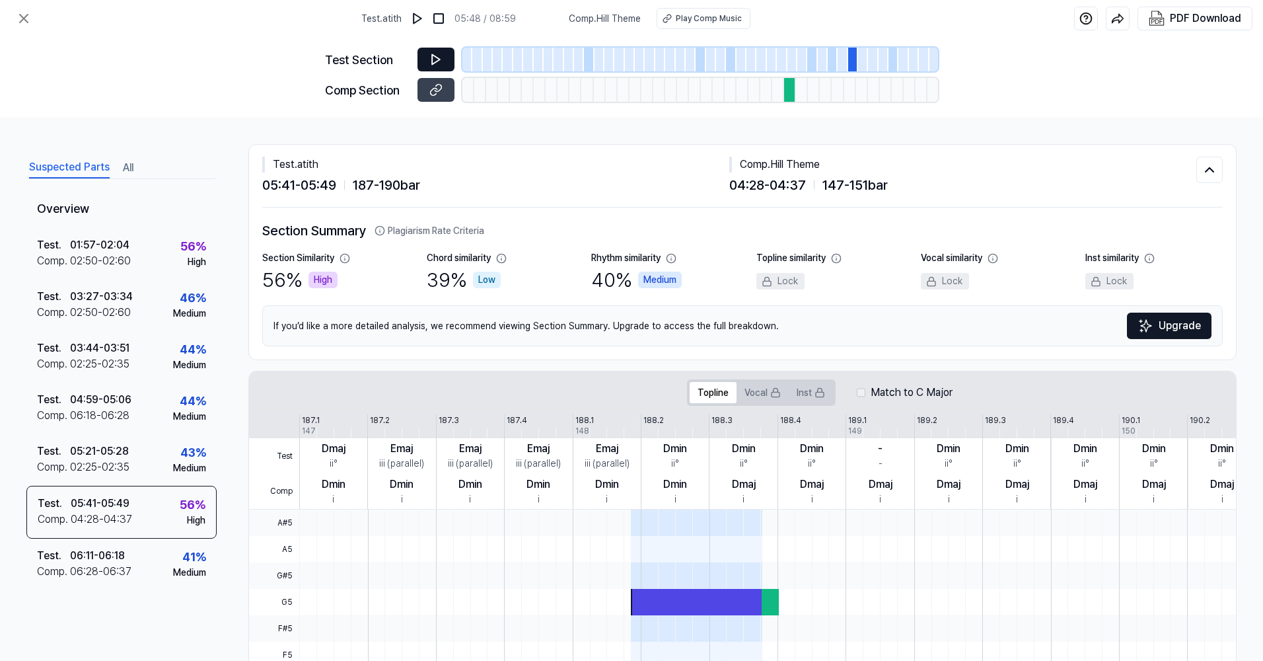
click at [788, 95] on div at bounding box center [790, 90] width 12 height 24
click at [859, 88] on div at bounding box center [862, 90] width 12 height 24
click at [852, 91] on div at bounding box center [850, 90] width 12 height 24
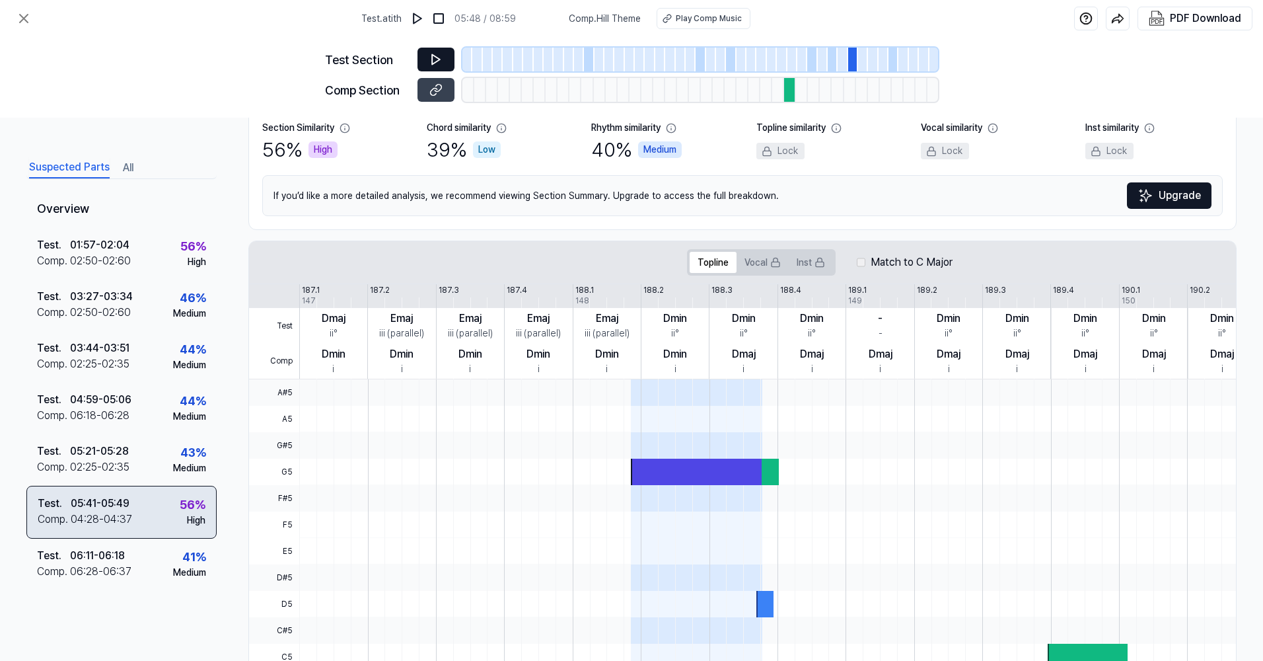
scroll to position [132, 0]
click at [170, 524] on div "Test . 05:41 - 05:49 Comp . 04:28 - 04:37 56 % High" at bounding box center [121, 512] width 190 height 53
drag, startPoint x: 170, startPoint y: 524, endPoint x: 122, endPoint y: 509, distance: 50.6
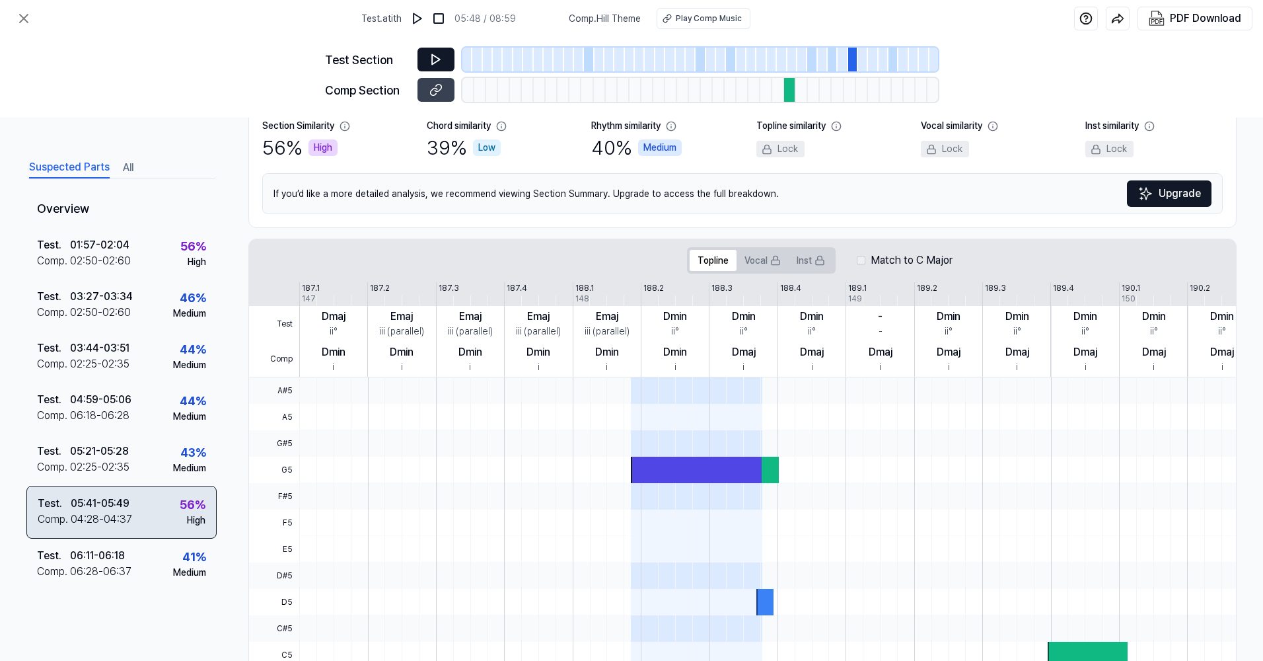
click at [122, 509] on div "05:41 - 05:49" at bounding box center [100, 503] width 59 height 16
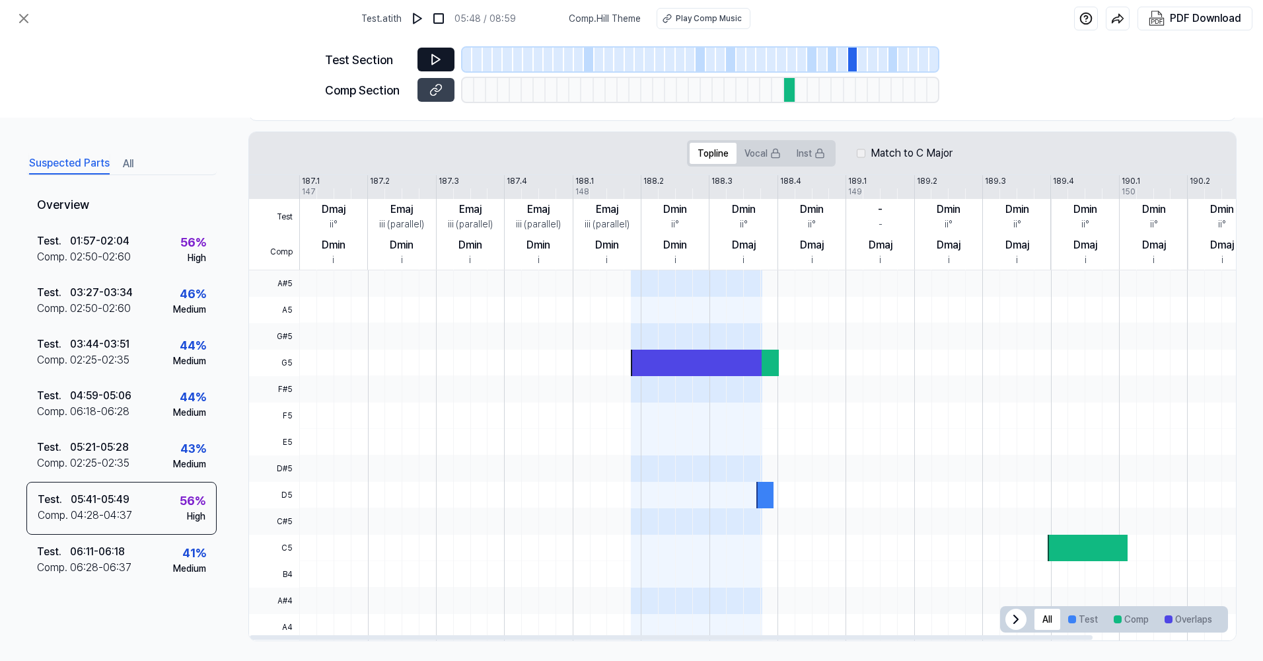
scroll to position [246, 0]
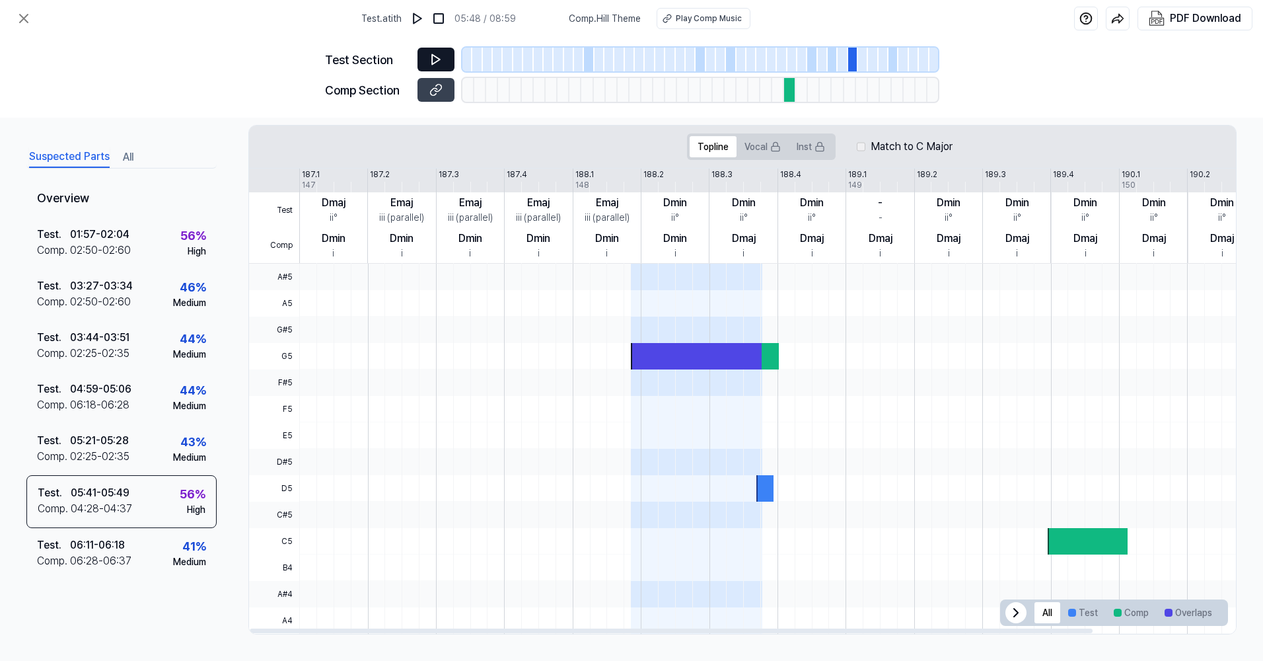
click at [790, 622] on div at bounding box center [844, 620] width 1091 height 26
click at [1075, 606] on button "Test" at bounding box center [1083, 612] width 46 height 21
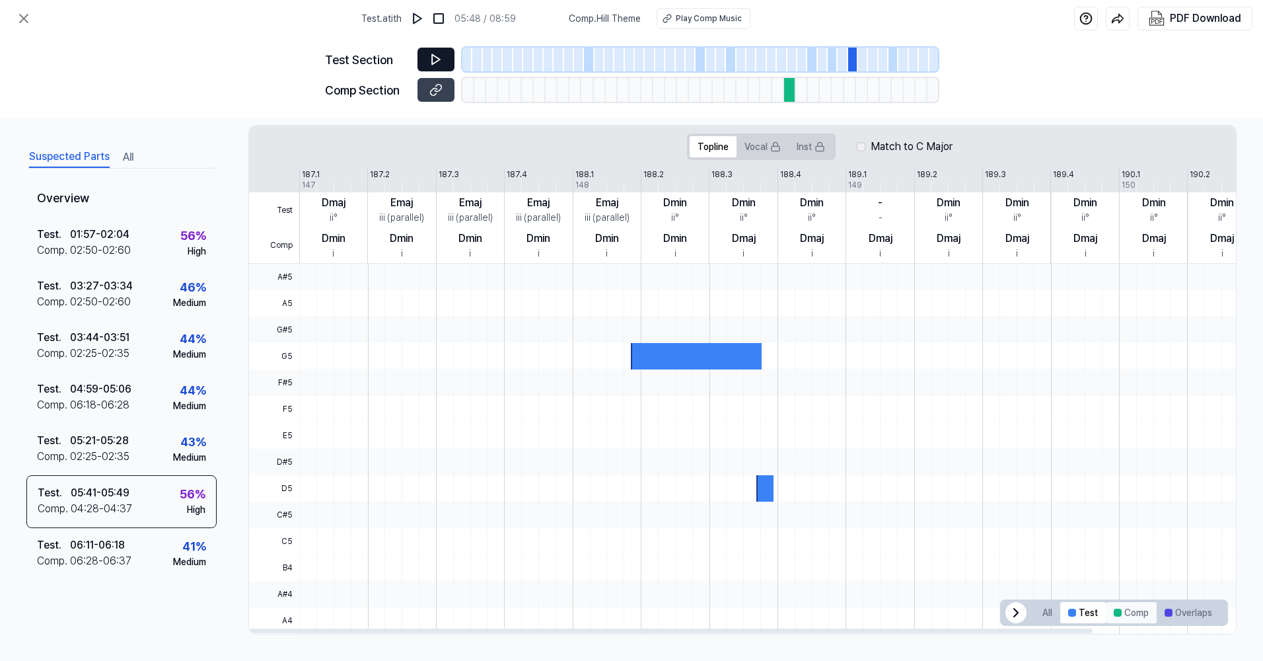
click at [1114, 610] on div at bounding box center [1118, 612] width 8 height 8
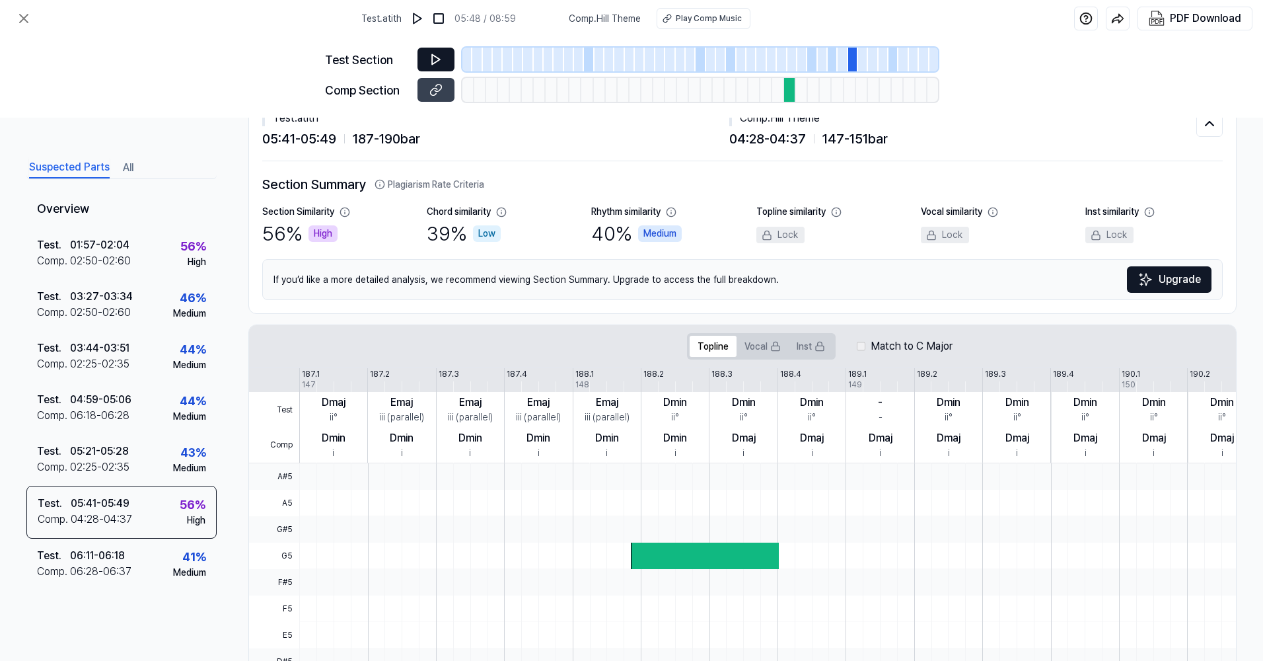
scroll to position [0, 0]
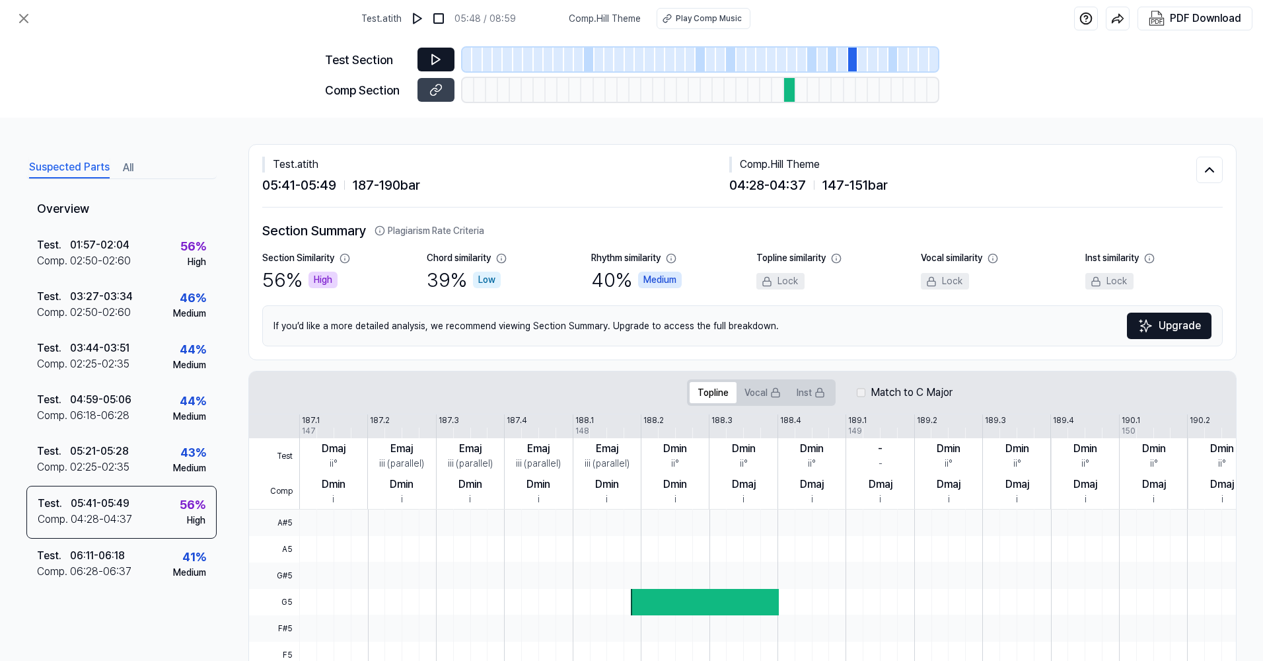
click at [441, 55] on icon at bounding box center [435, 59] width 13 height 13
click at [446, 55] on button at bounding box center [435, 60] width 37 height 24
click at [437, 61] on icon at bounding box center [436, 60] width 8 height 10
click at [440, 54] on icon at bounding box center [435, 59] width 13 height 13
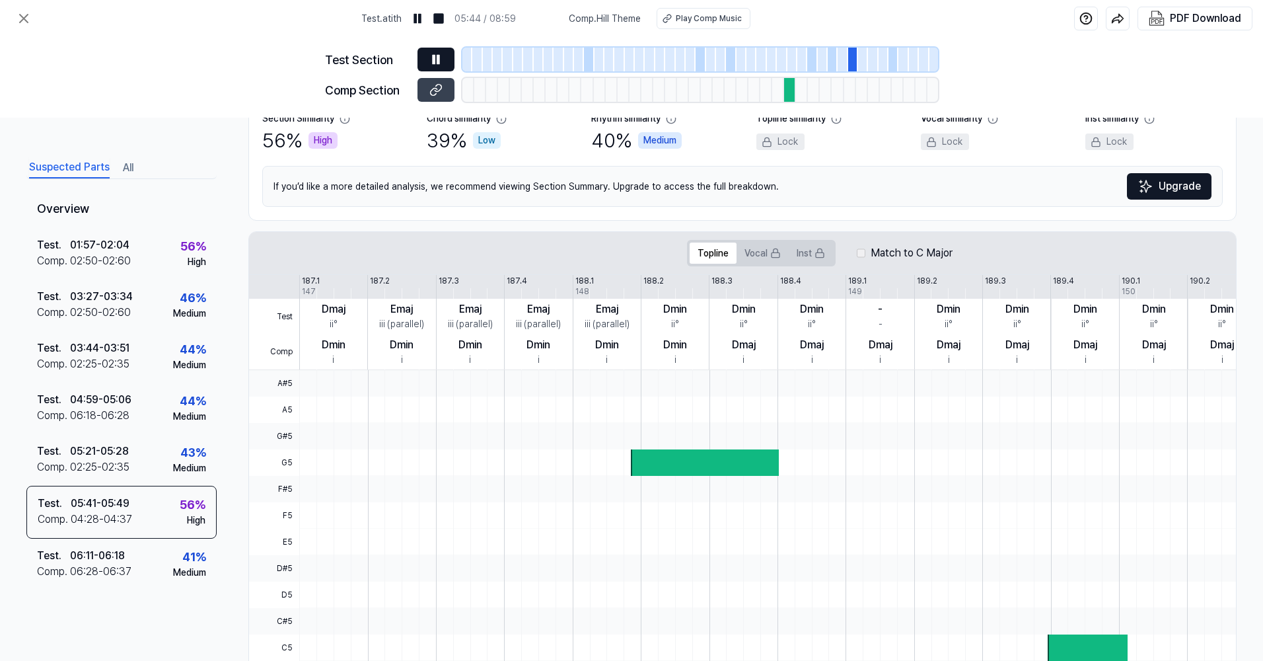
scroll to position [246, 0]
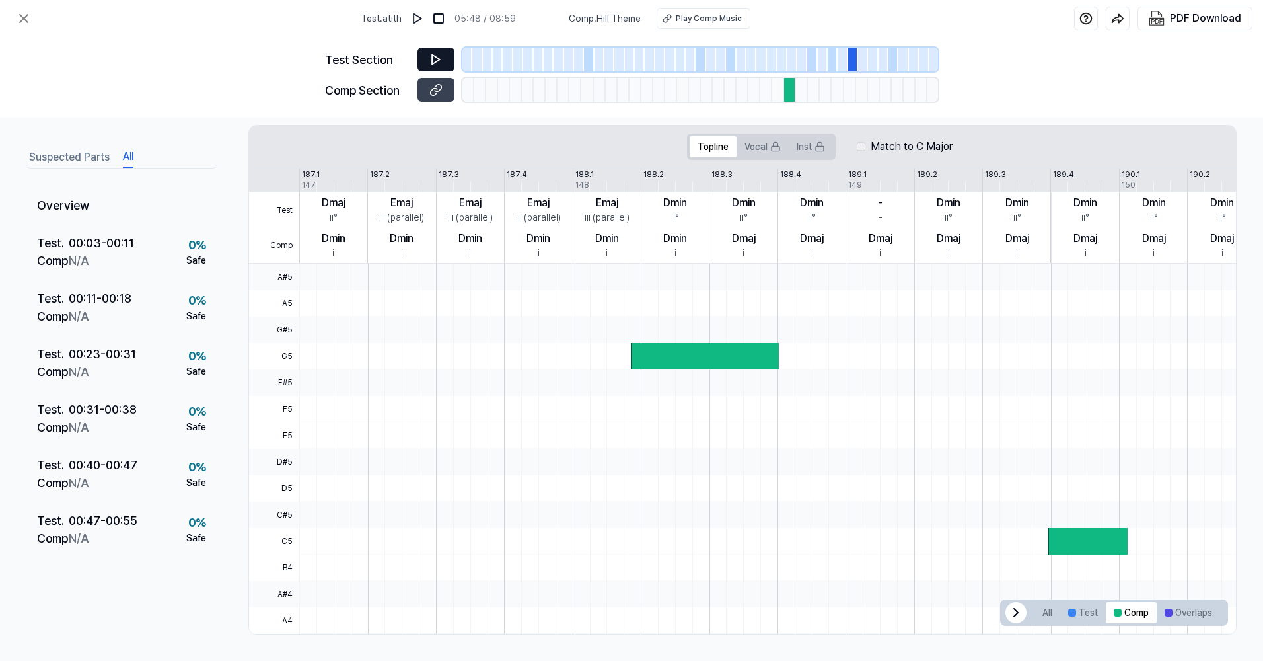
click at [123, 163] on button "All" at bounding box center [128, 157] width 11 height 21
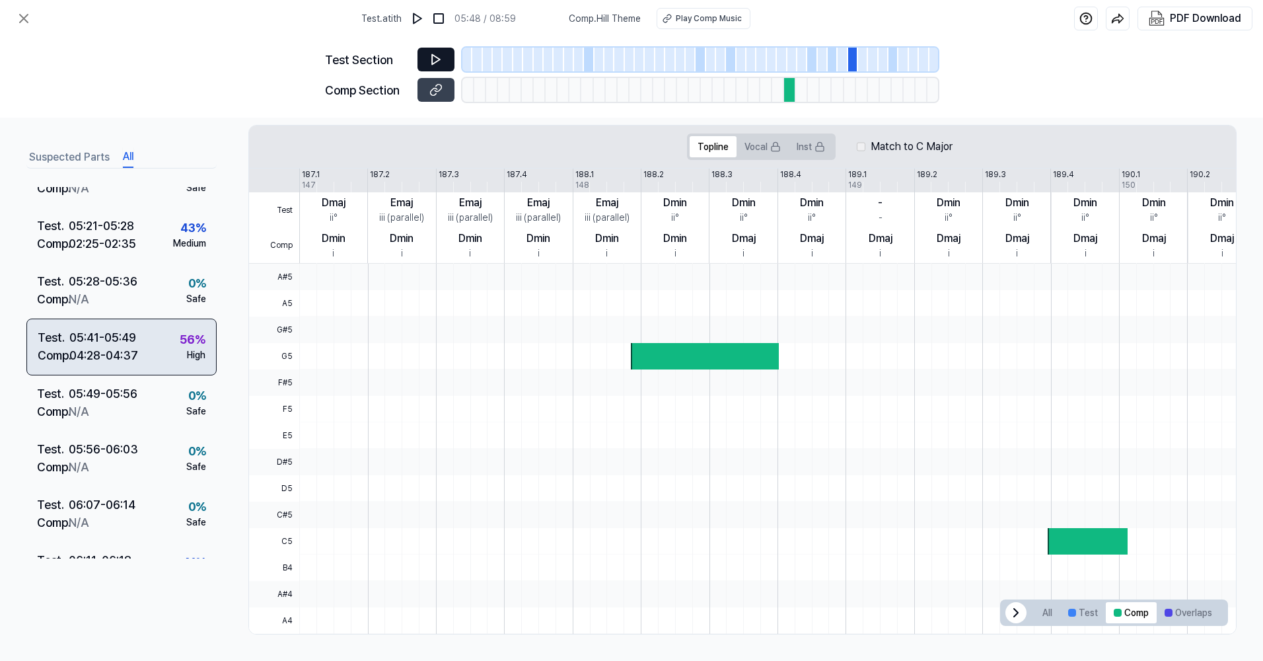
scroll to position [1982, 0]
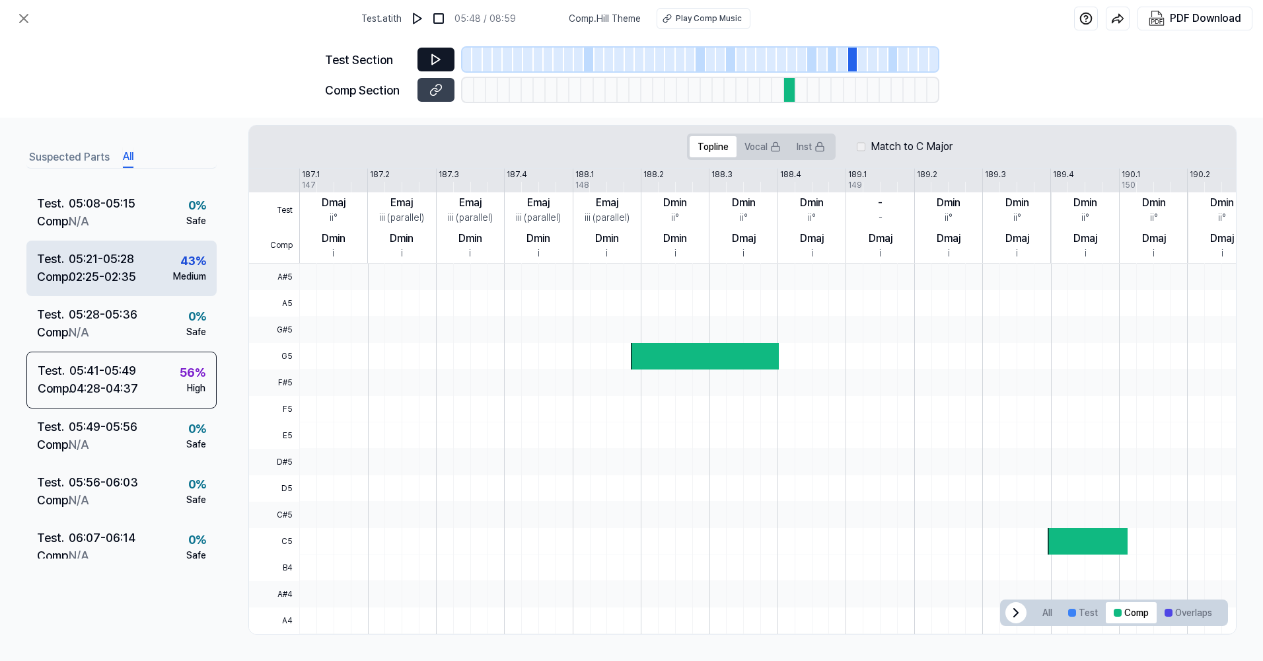
click at [126, 279] on div "02:25 - 02:35" at bounding box center [102, 277] width 67 height 18
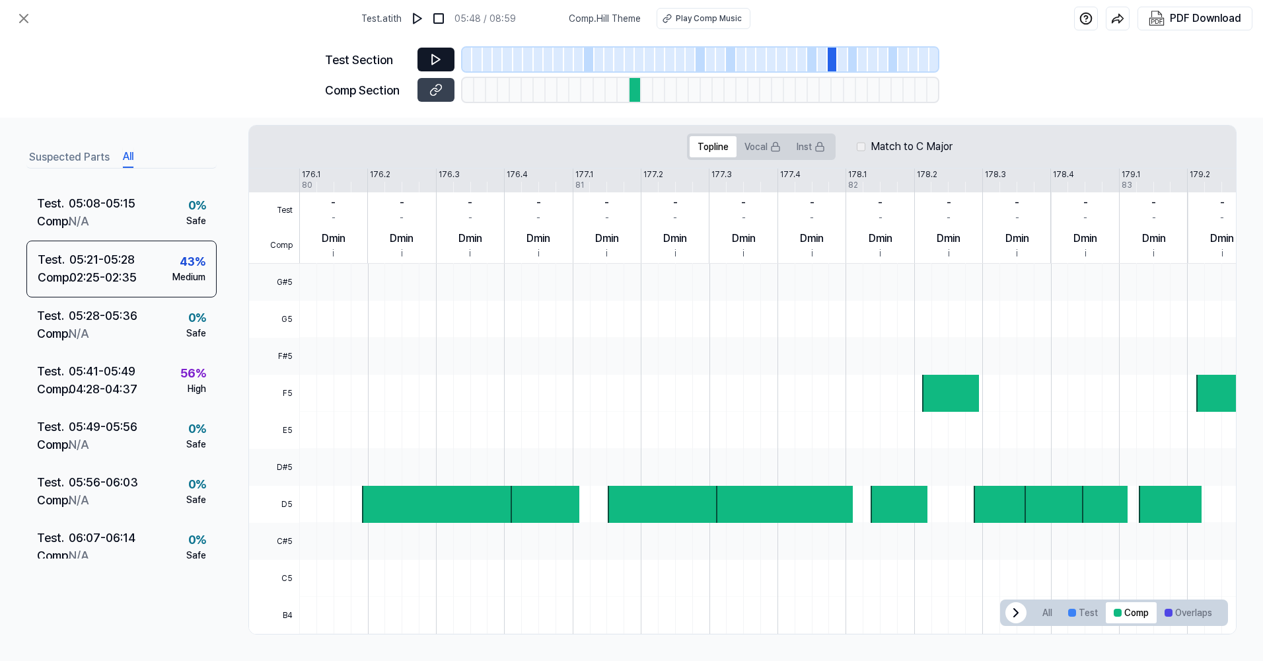
click at [431, 56] on icon at bounding box center [435, 59] width 13 height 13
click at [433, 87] on icon at bounding box center [435, 89] width 13 height 13
click at [439, 59] on icon at bounding box center [438, 59] width 2 height 9
click at [838, 503] on div at bounding box center [784, 504] width 137 height 37
click at [897, 495] on div at bounding box center [899, 504] width 57 height 37
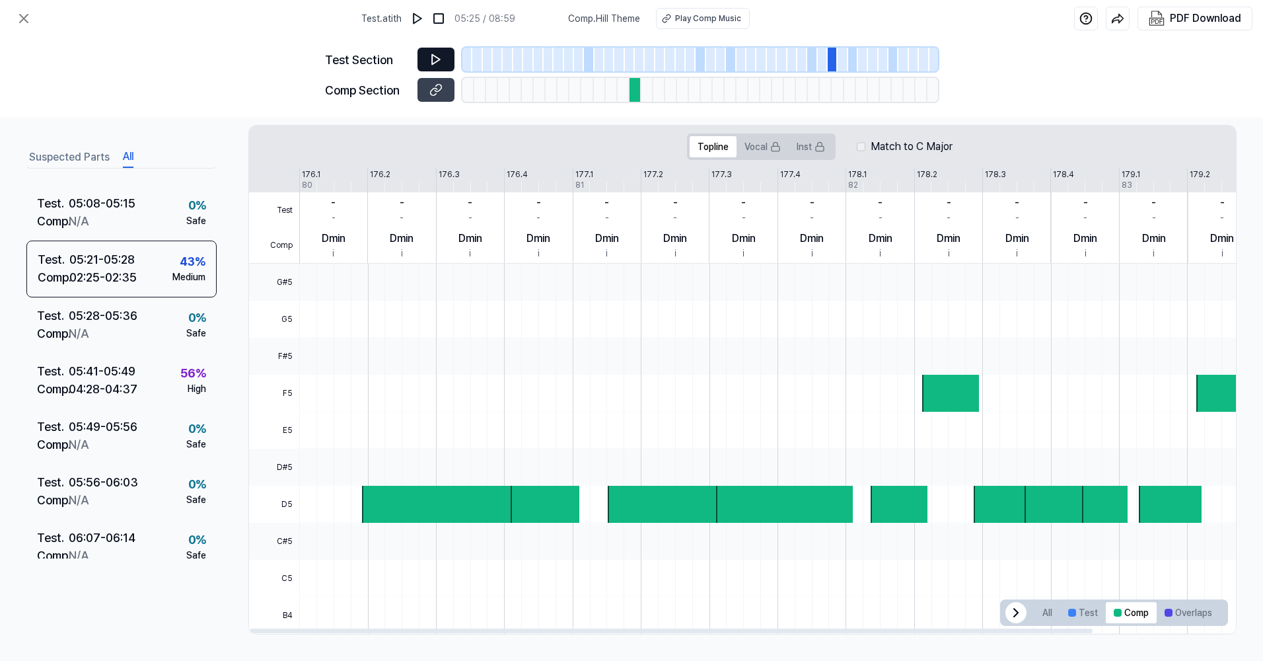
scroll to position [0, 42]
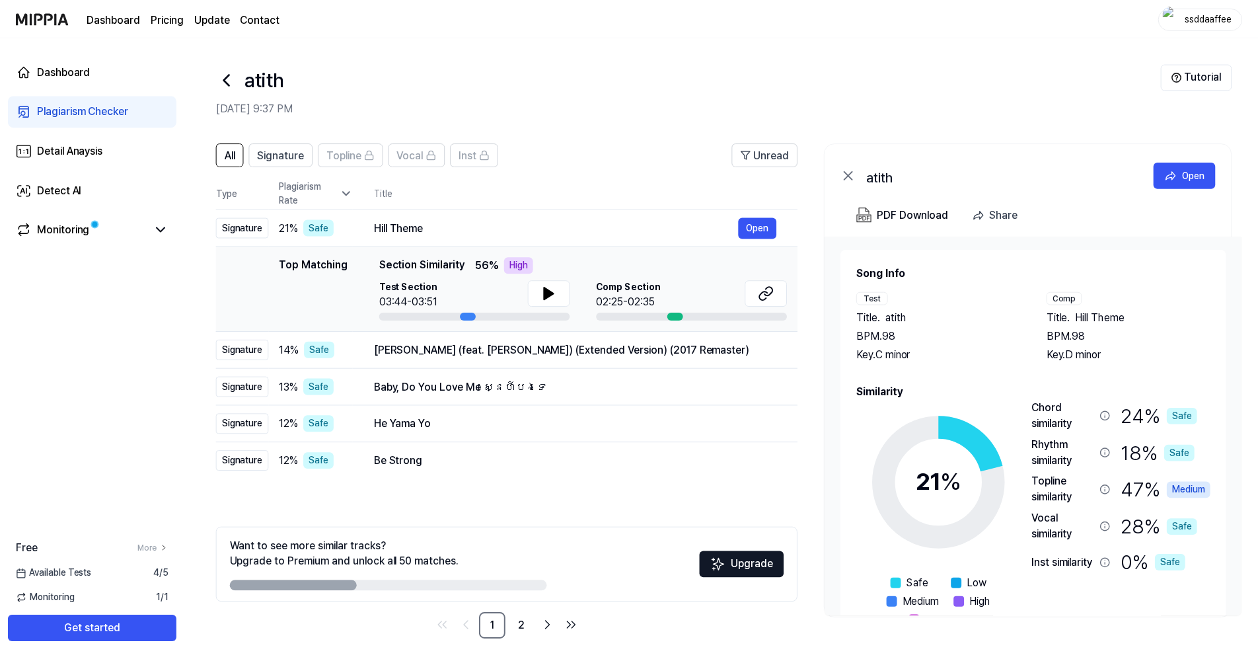
scroll to position [5, 0]
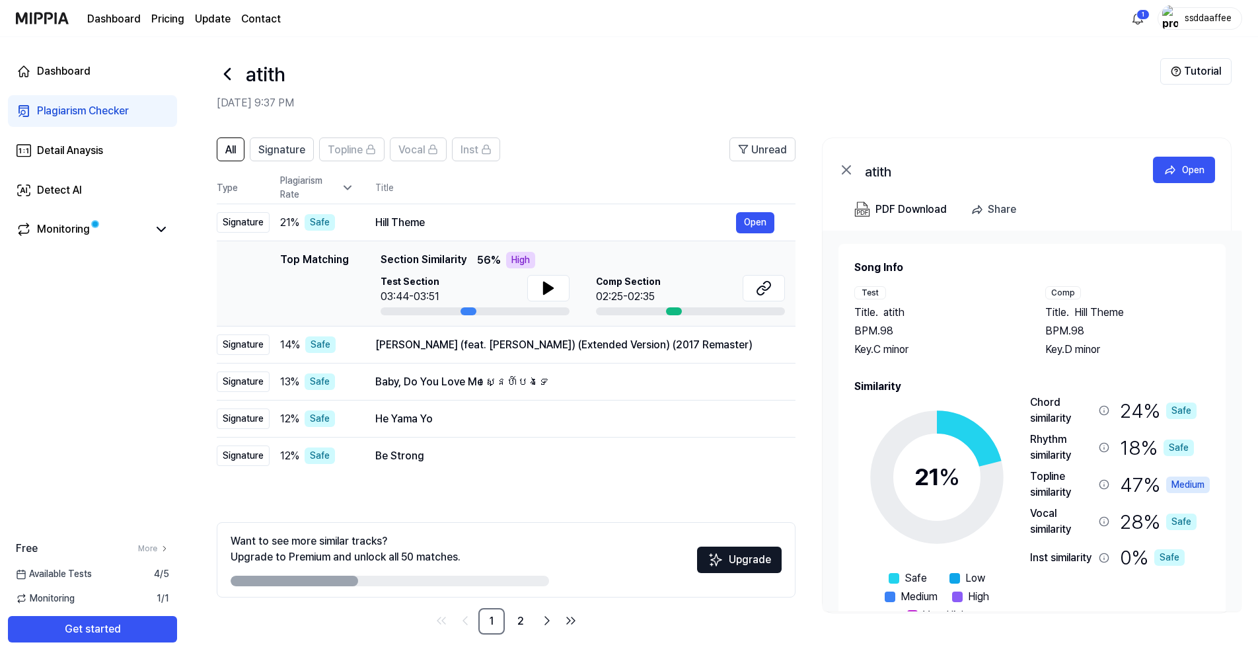
click at [406, 579] on div at bounding box center [390, 580] width 318 height 11
click at [280, 152] on span "Signature" at bounding box center [281, 150] width 47 height 16
click at [242, 146] on button "All" at bounding box center [231, 149] width 28 height 24
drag, startPoint x: 126, startPoint y: 232, endPoint x: 114, endPoint y: 216, distance: 19.8
click at [126, 232] on link "Monitoring" at bounding box center [82, 229] width 132 height 16
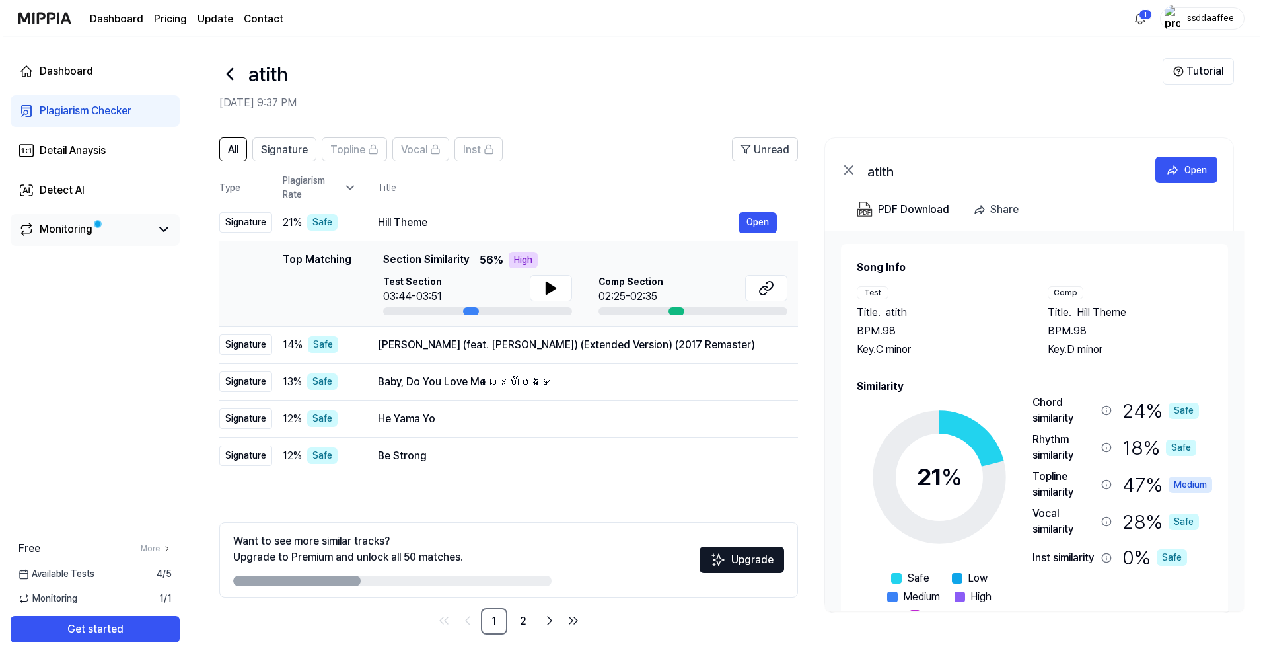
scroll to position [0, 0]
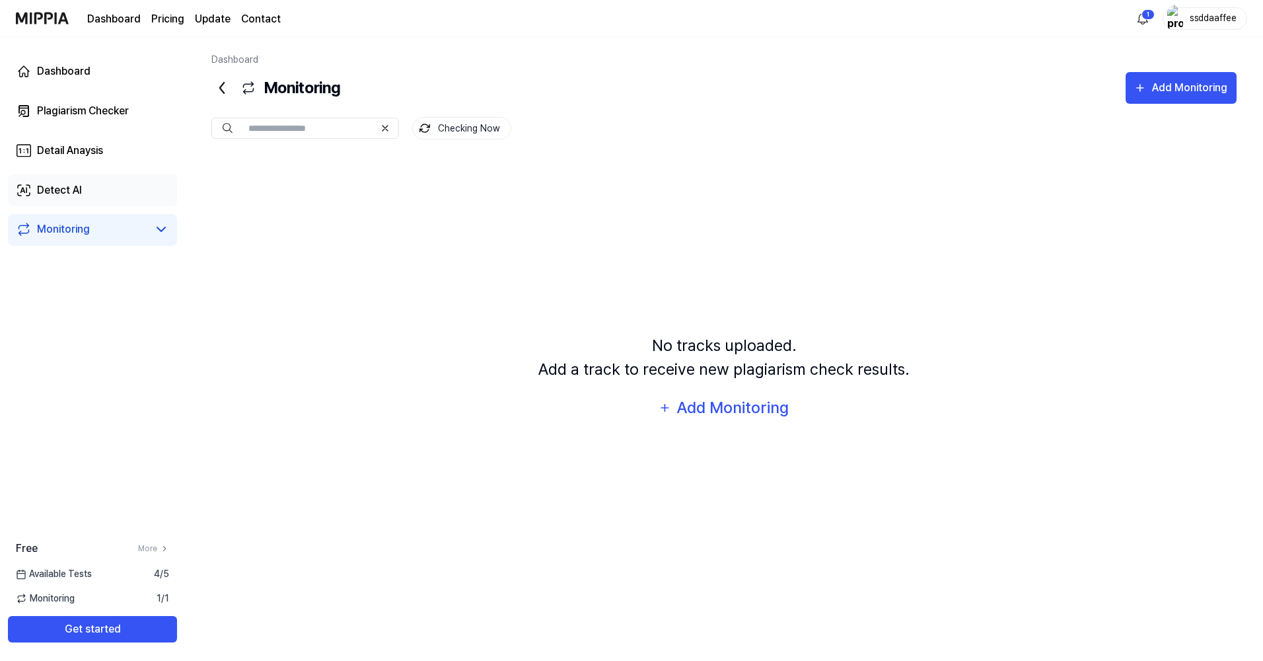
click at [90, 189] on link "Detect AI" at bounding box center [92, 190] width 169 height 32
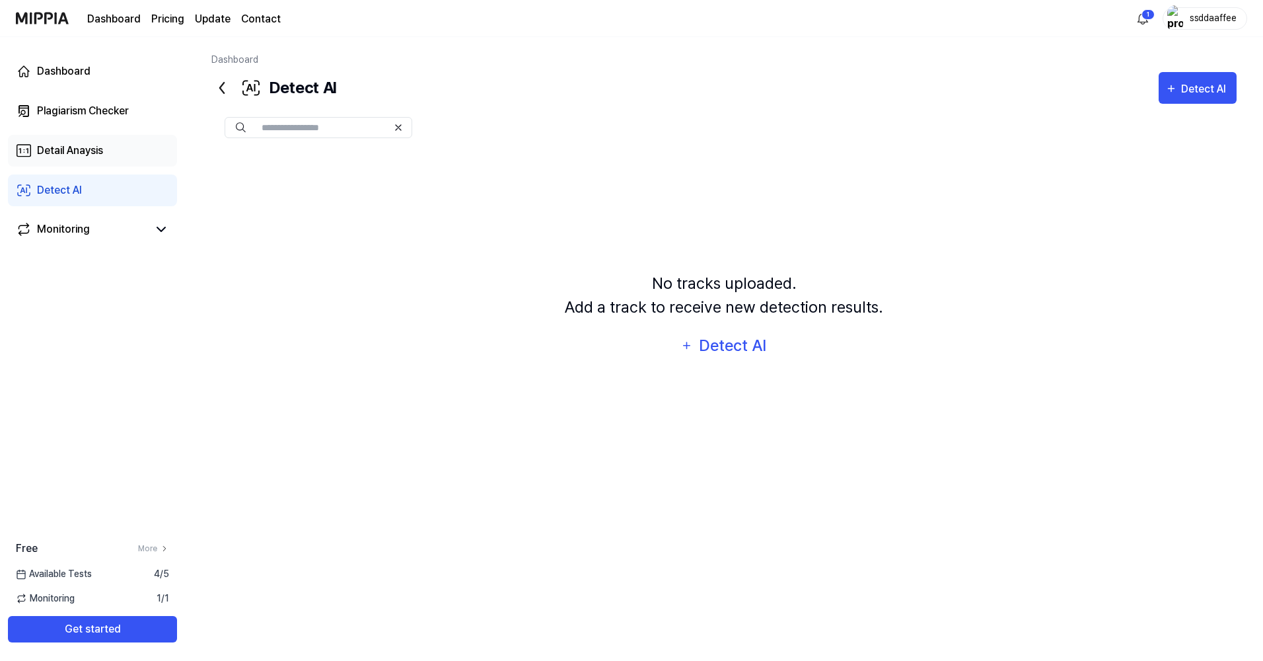
click at [82, 154] on div "Detail Anaysis" at bounding box center [70, 151] width 66 height 16
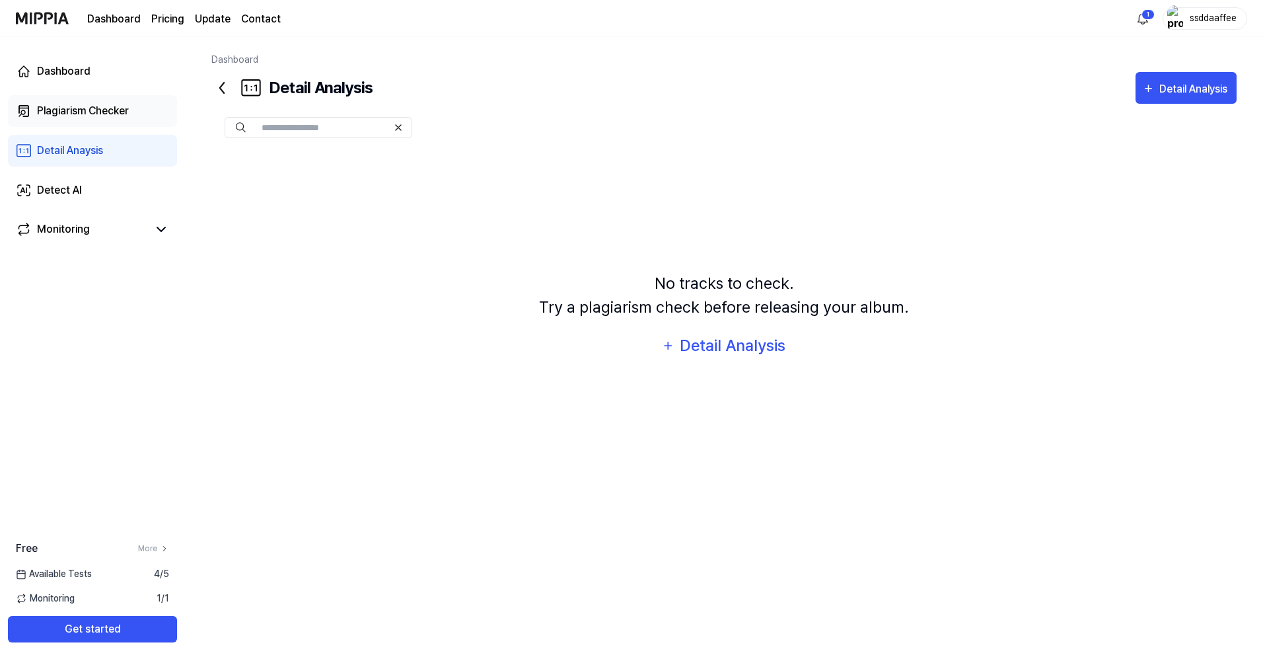
click at [123, 116] on div "Plagiarism Checker" at bounding box center [83, 111] width 92 height 16
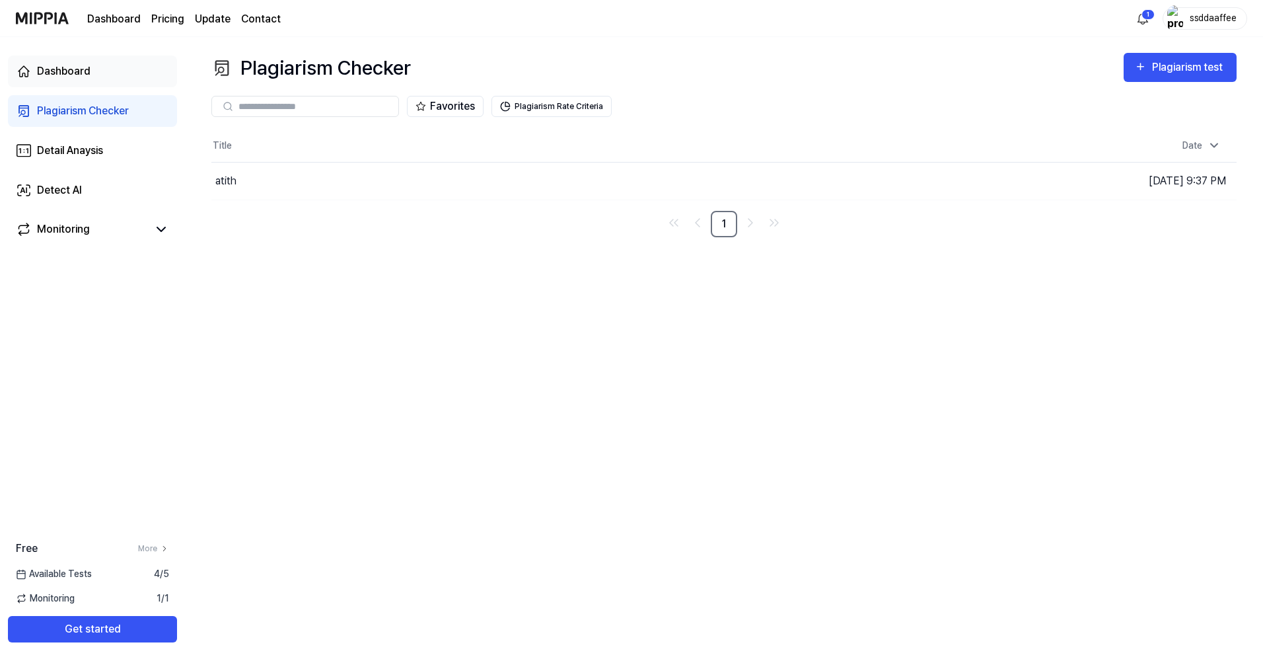
click at [98, 70] on link "Dashboard" at bounding box center [92, 71] width 169 height 32
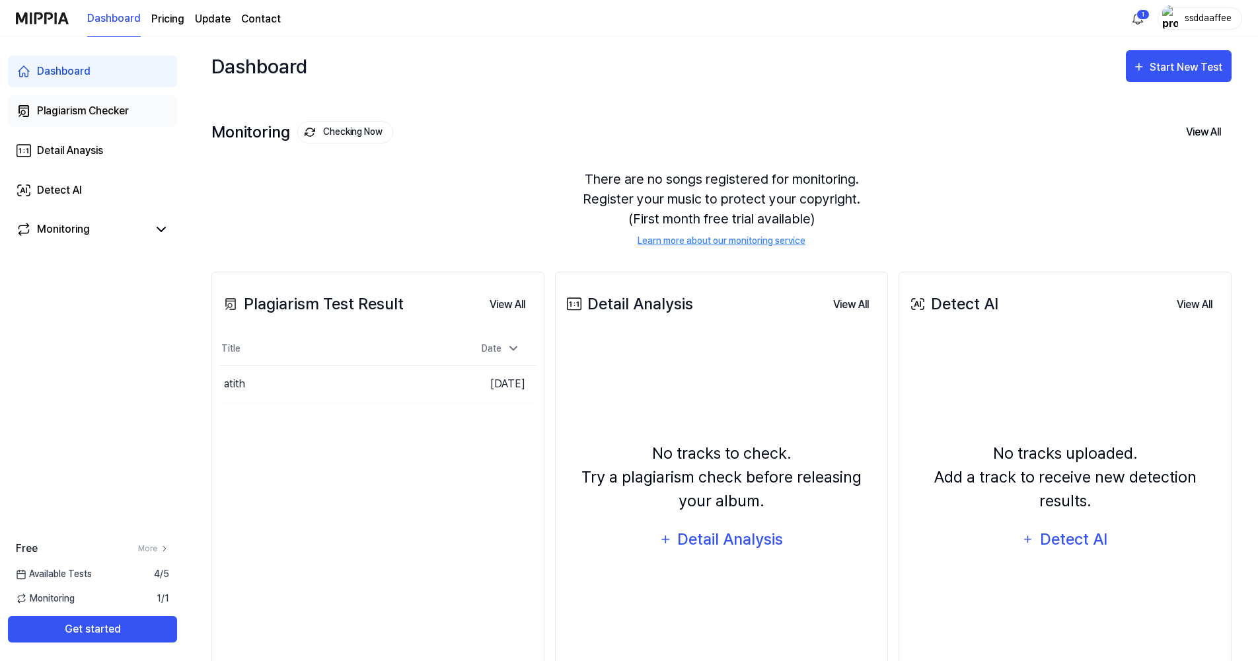
click at [106, 121] on link "Plagiarism Checker" at bounding box center [92, 111] width 169 height 32
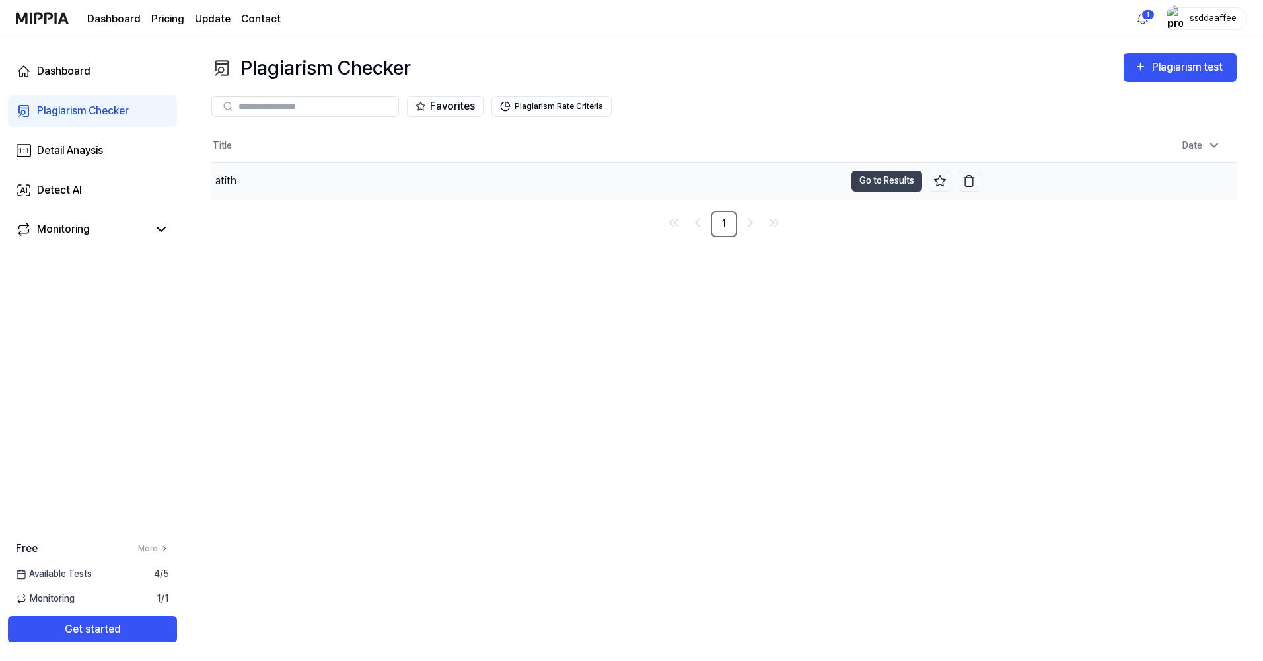
click at [301, 188] on div "atith" at bounding box center [528, 181] width 634 height 37
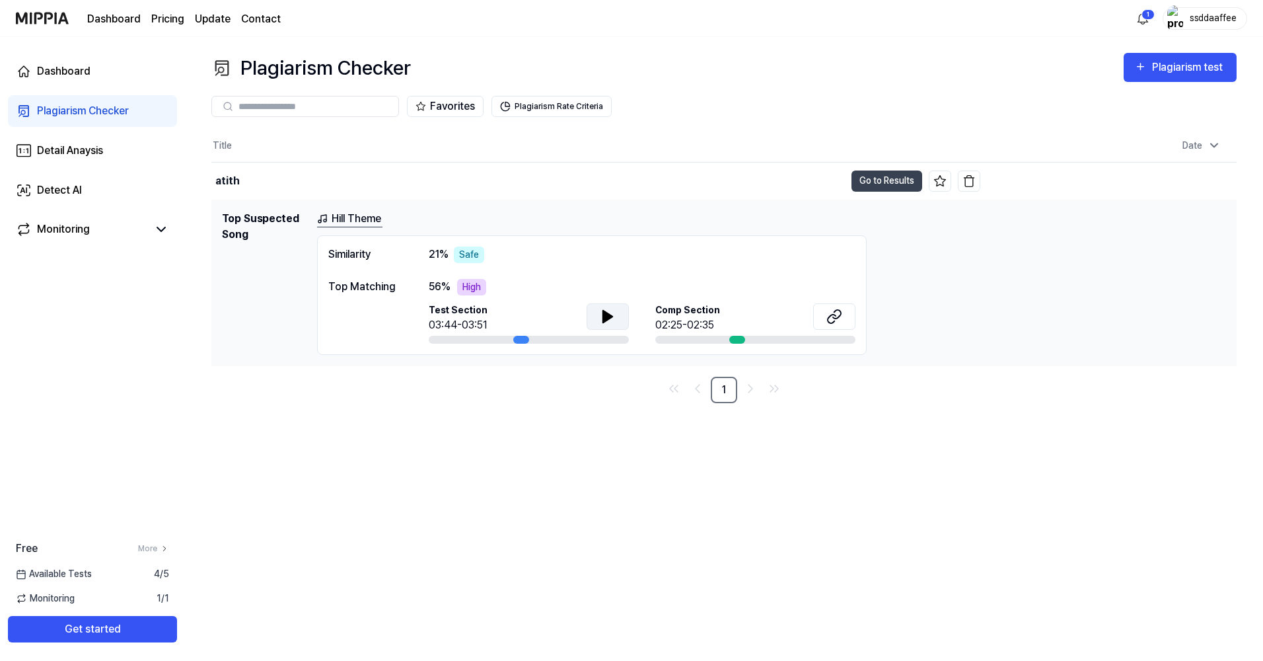
click at [605, 308] on icon at bounding box center [608, 316] width 16 height 16
click at [604, 313] on icon at bounding box center [605, 315] width 3 height 11
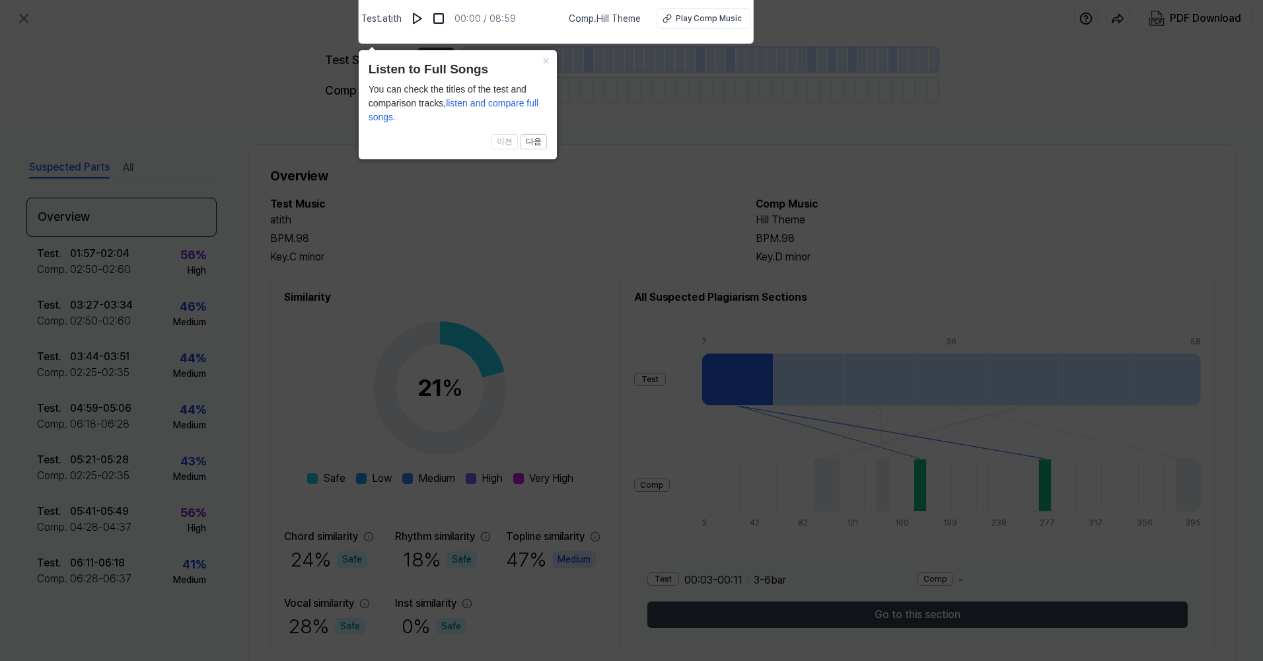
click at [542, 69] on header "Listen to Full Songs" at bounding box center [458, 69] width 178 height 19
click at [541, 69] on header "Listen to Full Songs" at bounding box center [458, 69] width 178 height 19
click at [542, 63] on button "×" at bounding box center [546, 59] width 21 height 18
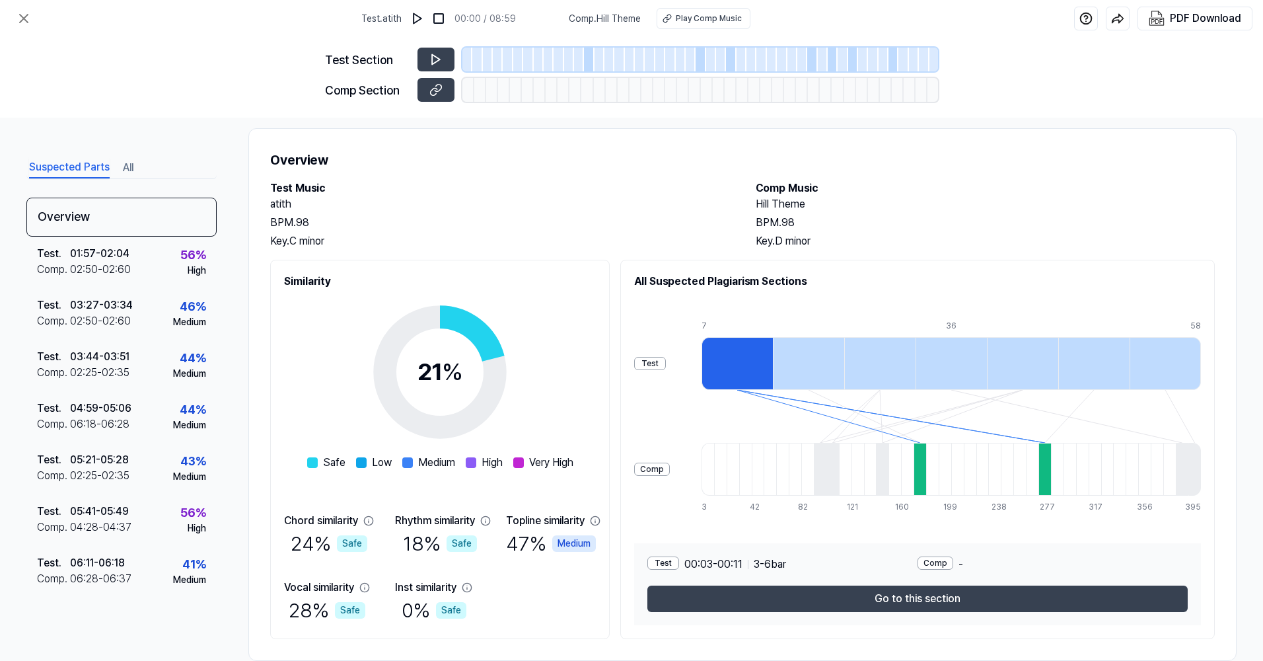
scroll to position [42, 0]
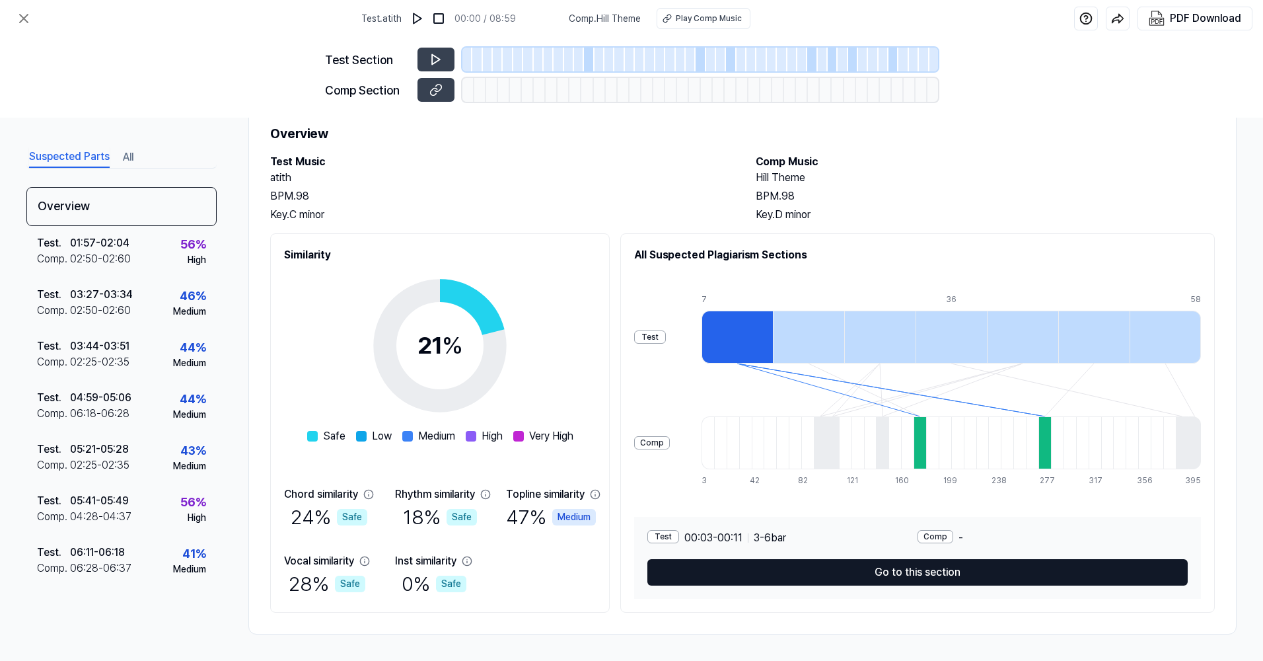
click at [781, 569] on button "Go to this section" at bounding box center [917, 572] width 540 height 26
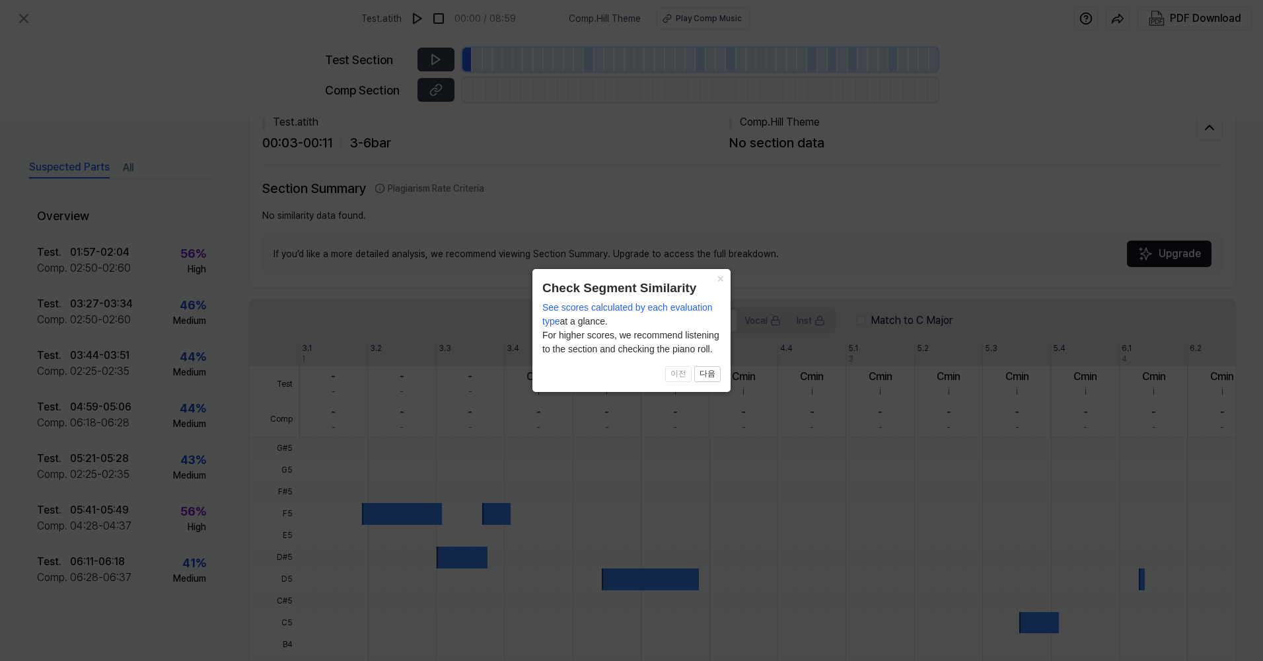
scroll to position [19, 0]
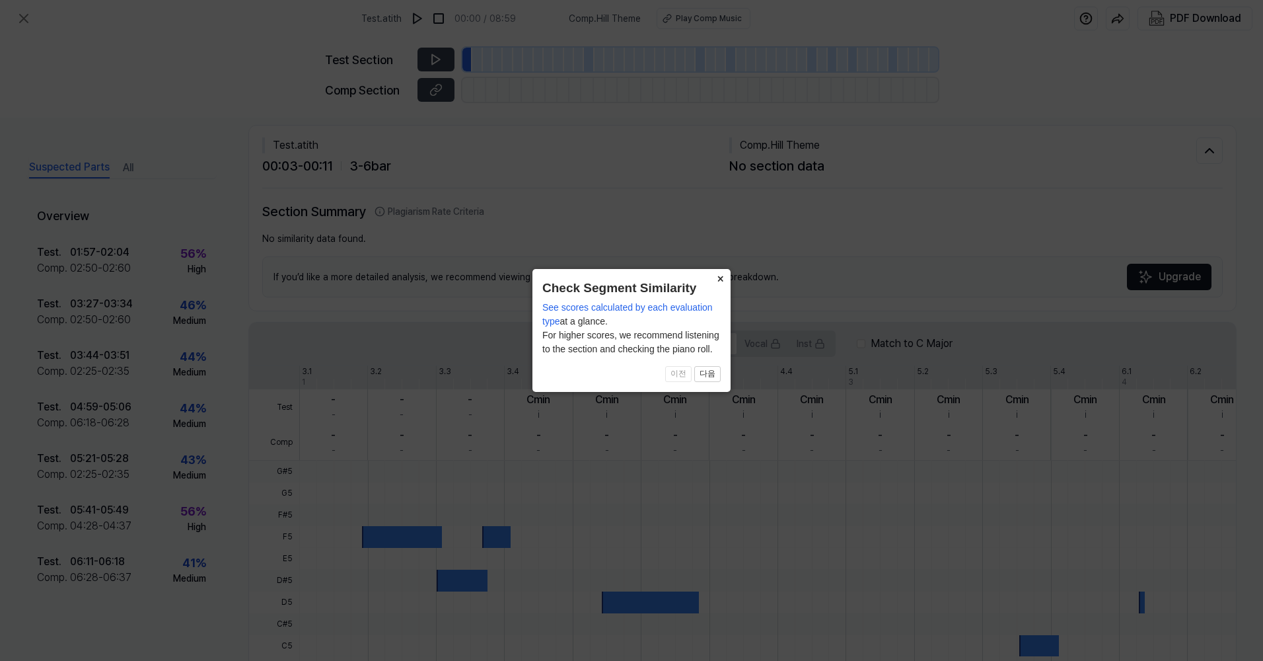
click at [719, 279] on button "×" at bounding box center [719, 278] width 21 height 18
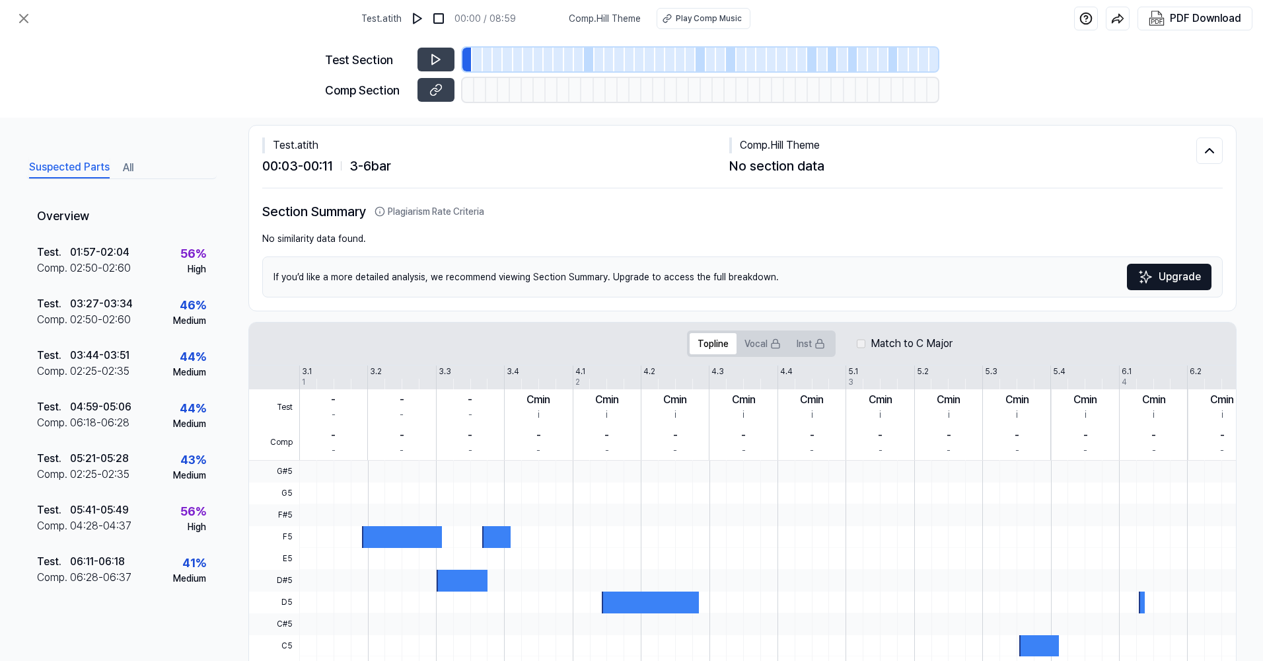
click at [480, 464] on div at bounding box center [844, 471] width 1091 height 22
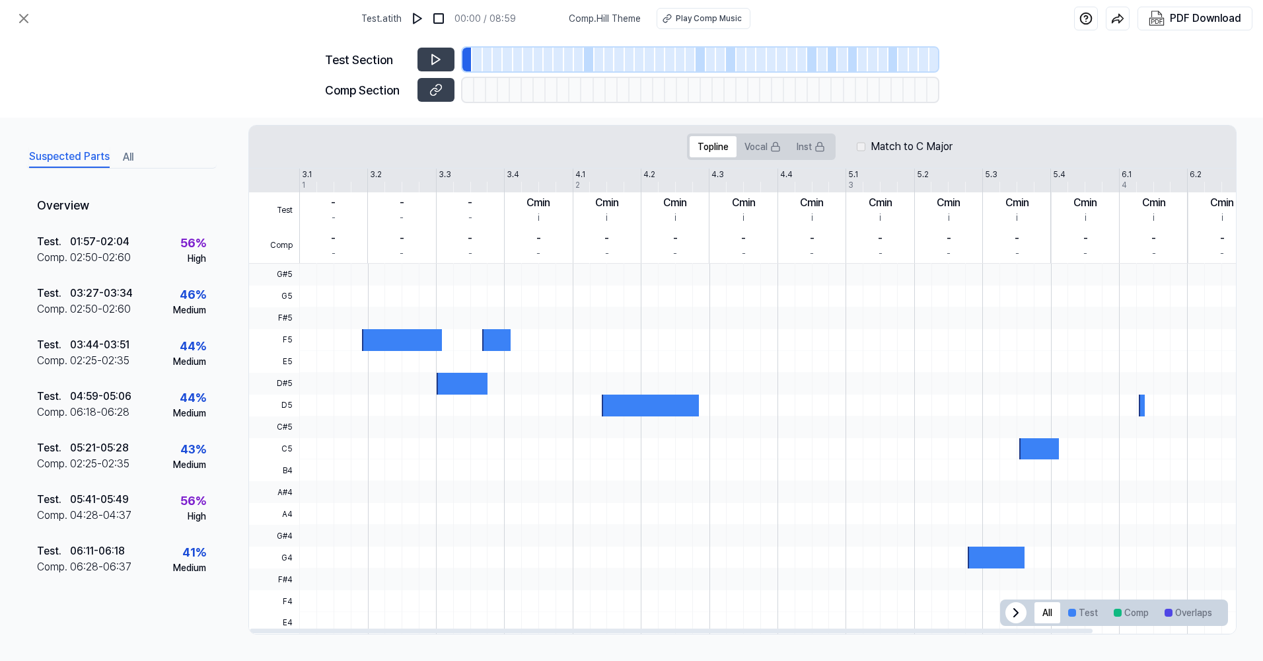
click at [382, 302] on div at bounding box center [844, 296] width 1091 height 22
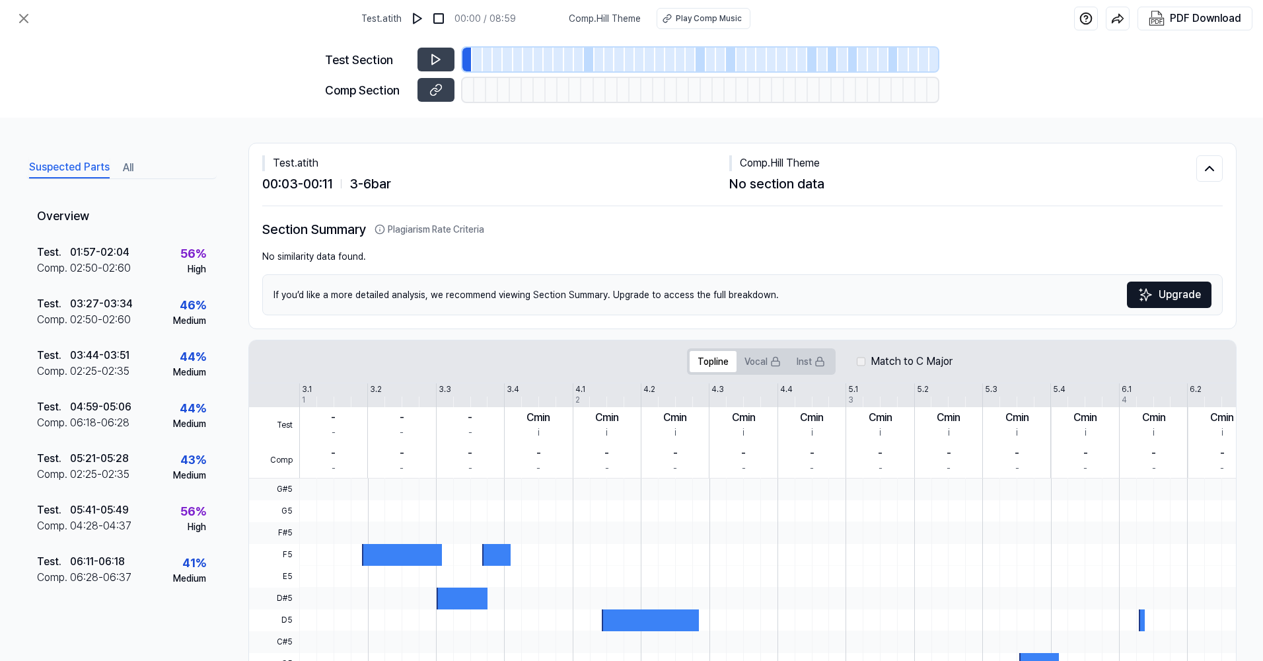
scroll to position [0, 0]
click at [429, 50] on button at bounding box center [435, 60] width 37 height 24
click at [432, 65] on icon at bounding box center [435, 59] width 13 height 13
click at [433, 93] on icon at bounding box center [435, 89] width 13 height 13
